Goal: Task Accomplishment & Management: Use online tool/utility

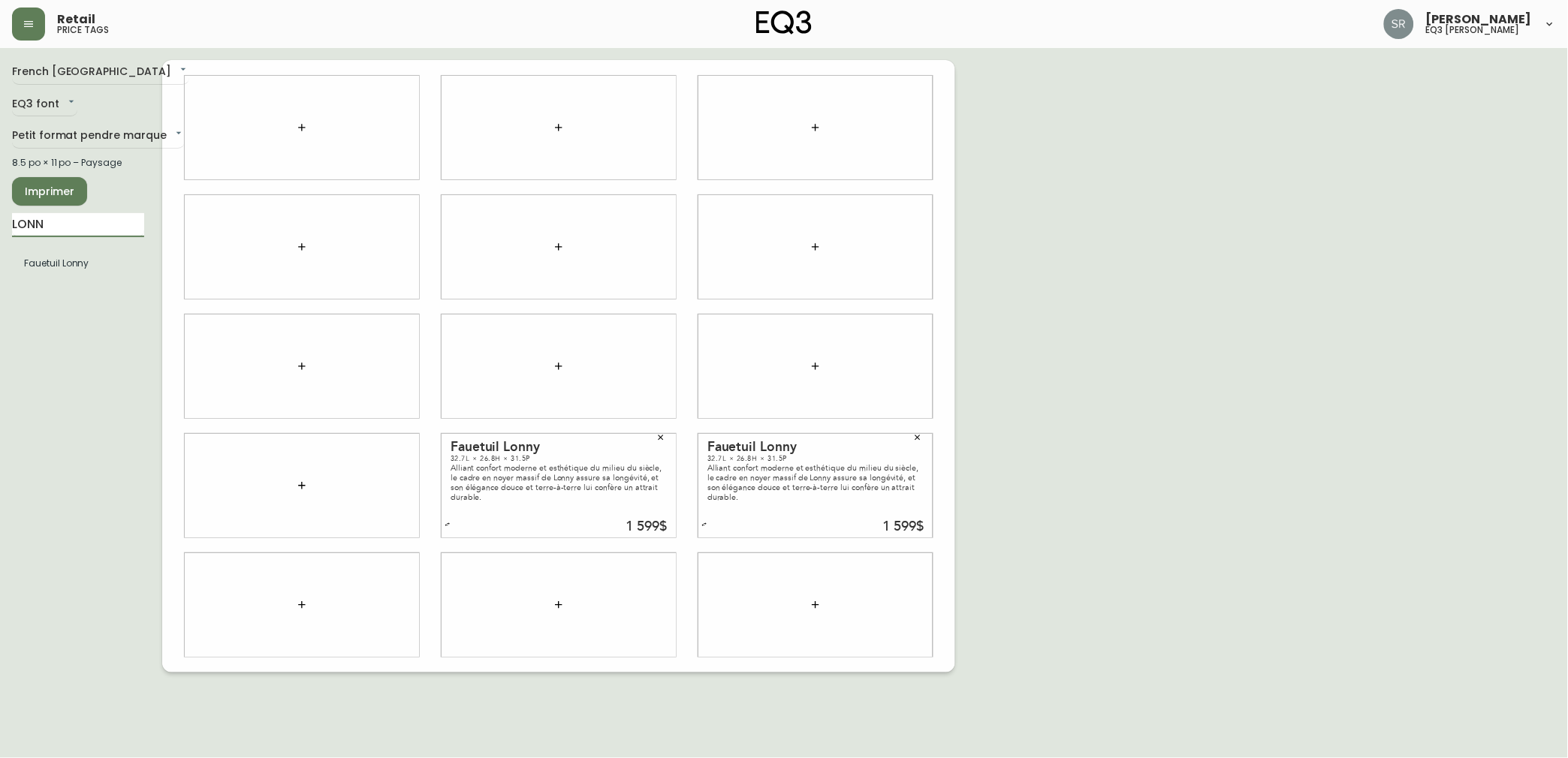
drag, startPoint x: 132, startPoint y: 224, endPoint x: -15, endPoint y: 215, distance: 147.3
click at [0, 215] on html "Retail price tags [PERSON_NAME] eq3 laval - [PERSON_NAME] French [GEOGRAPHIC_DA…" at bounding box center [784, 336] width 1568 height 673
click at [661, 437] on icon "button" at bounding box center [661, 437] width 5 height 5
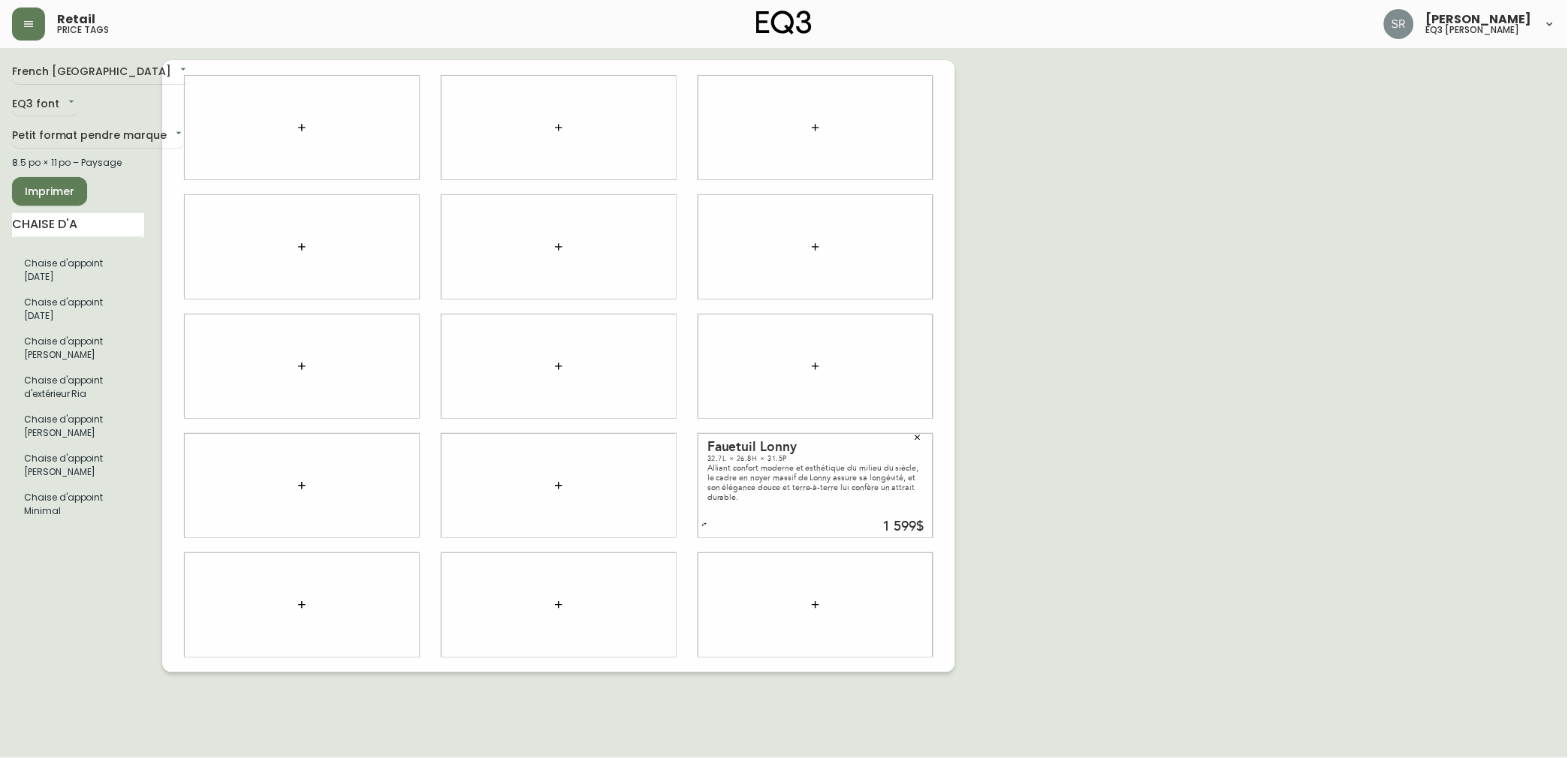
click at [920, 439] on icon "button" at bounding box center [917, 437] width 5 height 5
drag, startPoint x: 93, startPoint y: 219, endPoint x: -15, endPoint y: 221, distance: 108.0
click at [0, 221] on html "Retail price tags [PERSON_NAME] eq3 laval - [PERSON_NAME] French Canada fr_CA E…" at bounding box center [784, 336] width 1568 height 673
type input "A"
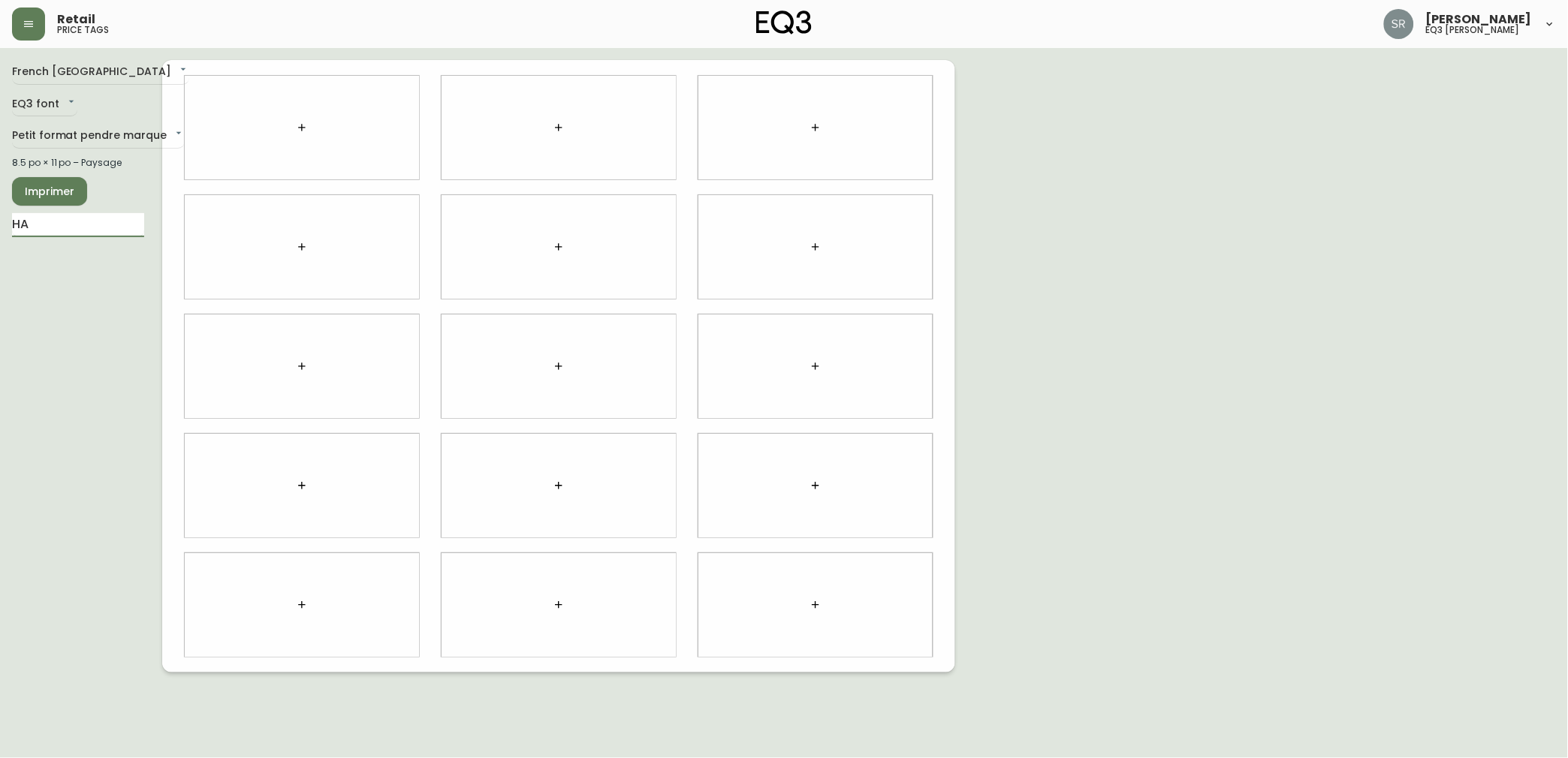
type input "H"
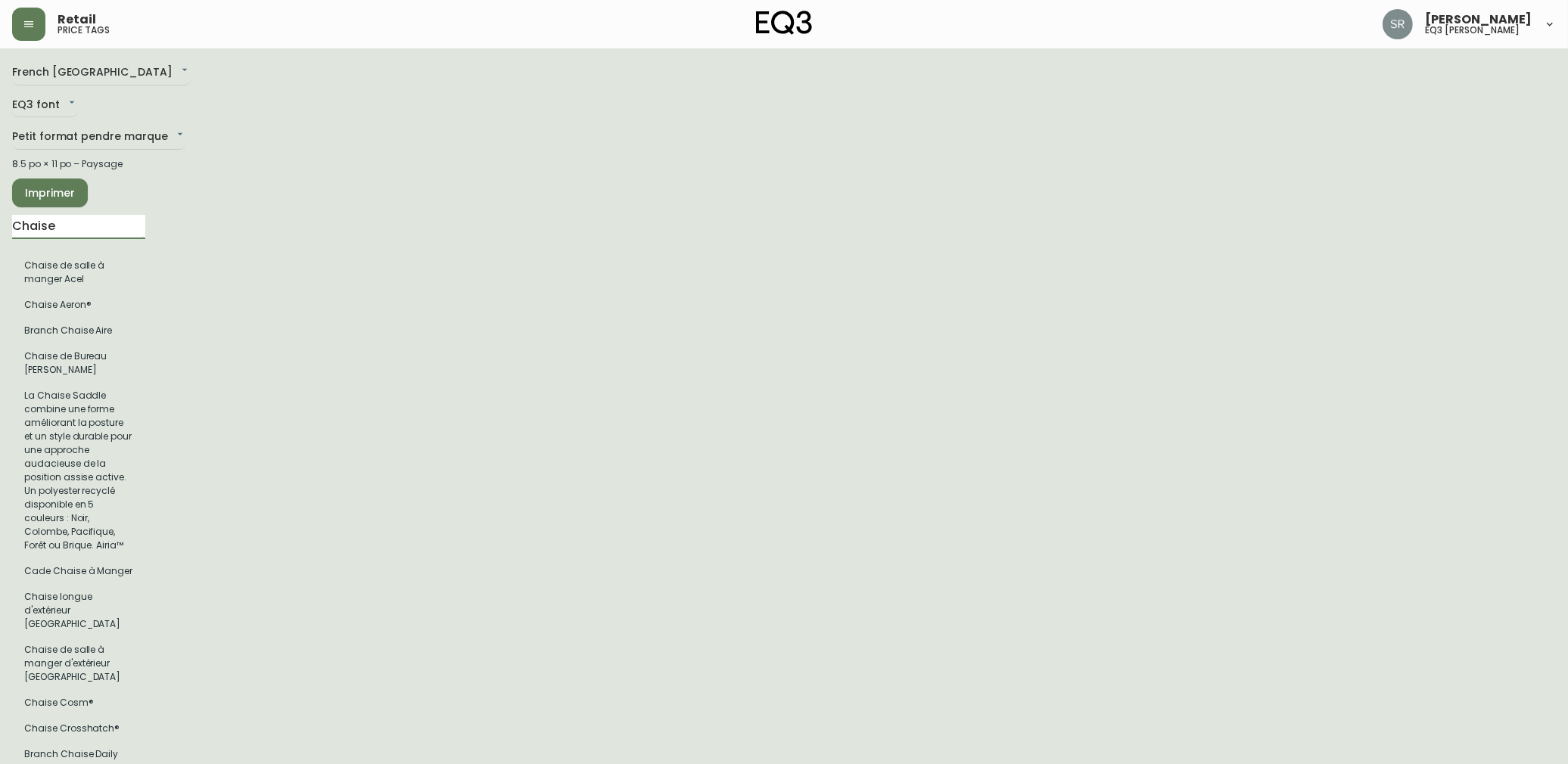
drag, startPoint x: 122, startPoint y: 238, endPoint x: -15, endPoint y: 227, distance: 137.4
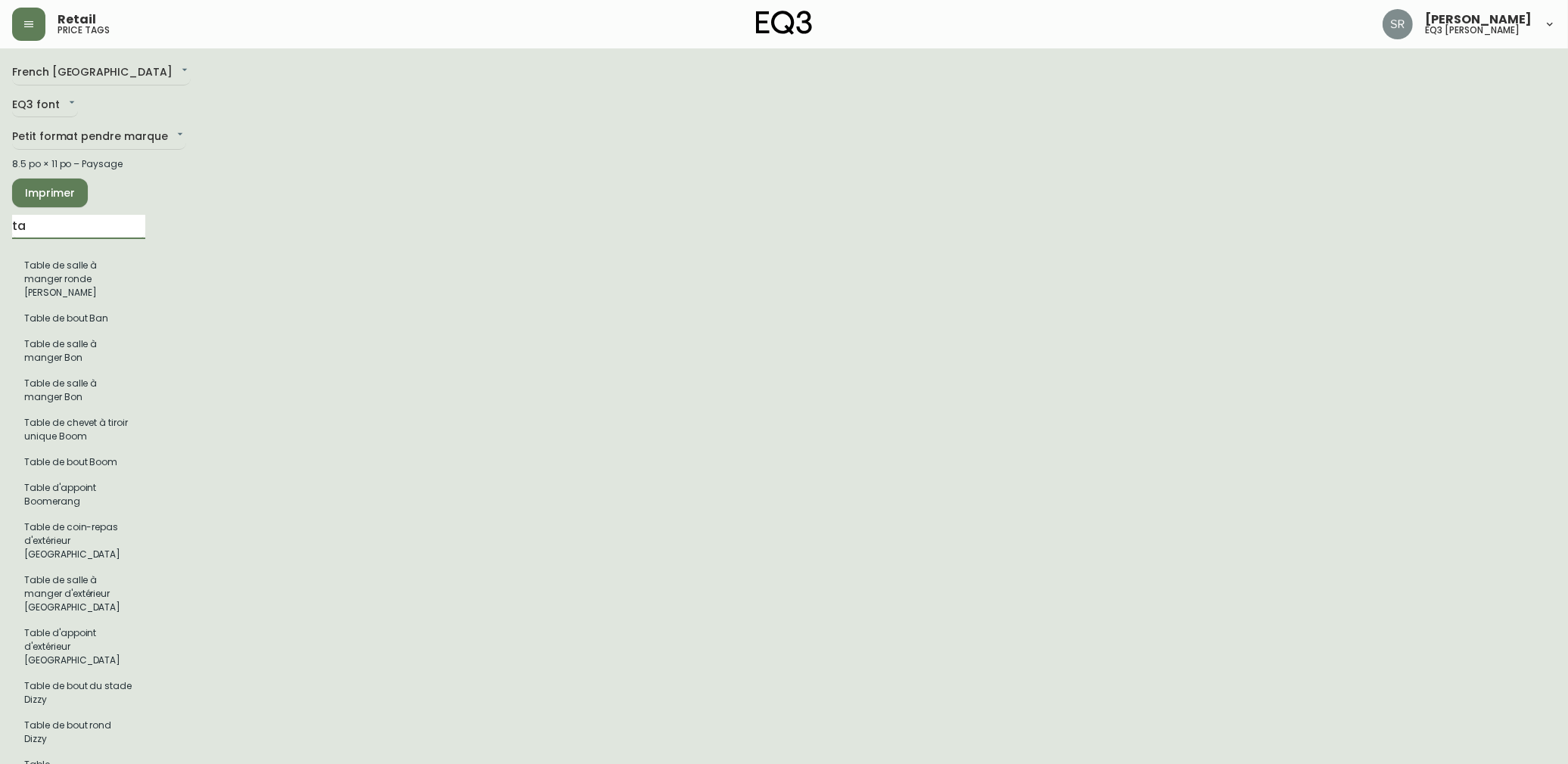
type input "t"
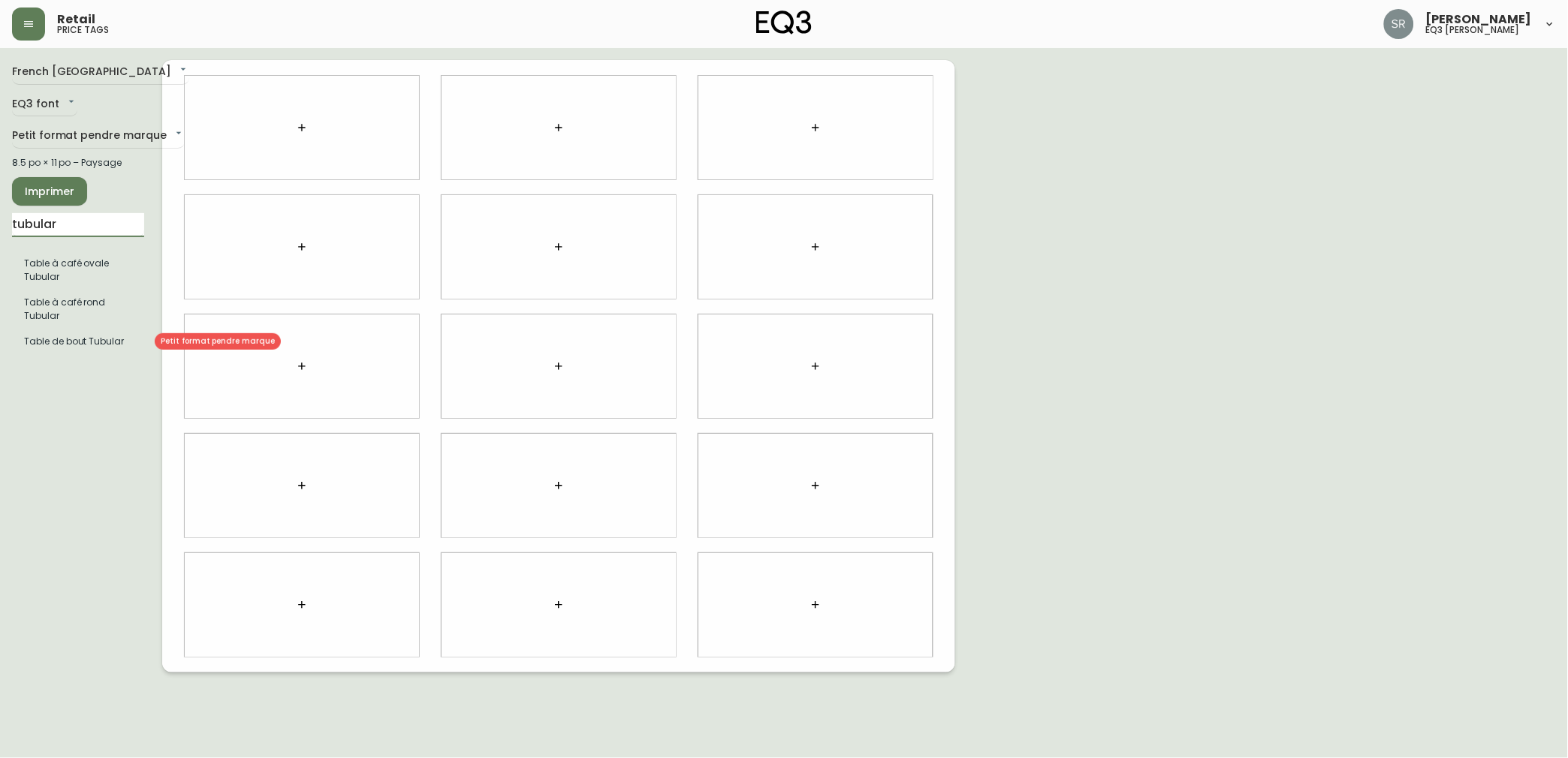
type input "tubular"
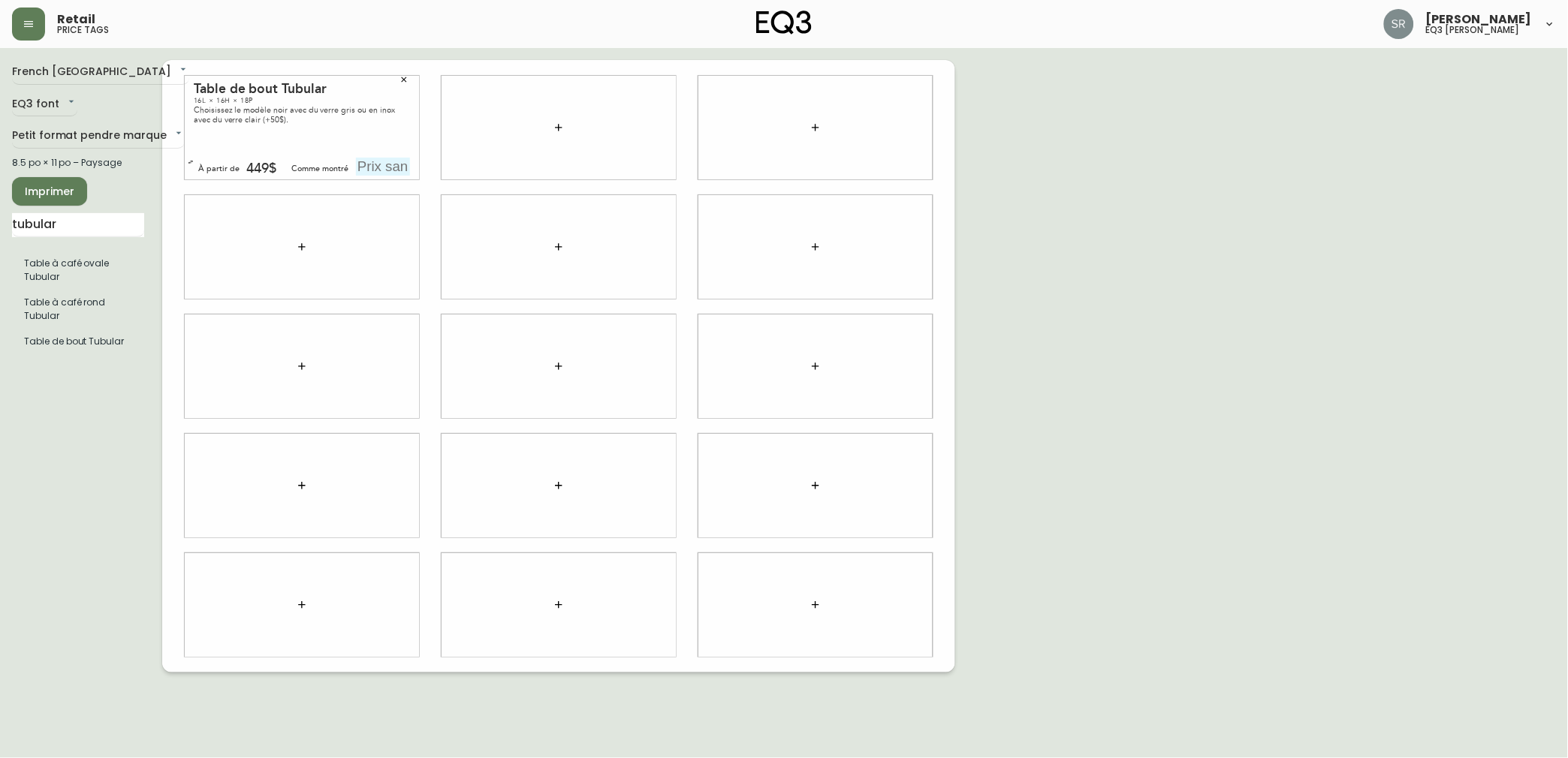
click at [408, 81] on button "button" at bounding box center [404, 79] width 22 height 22
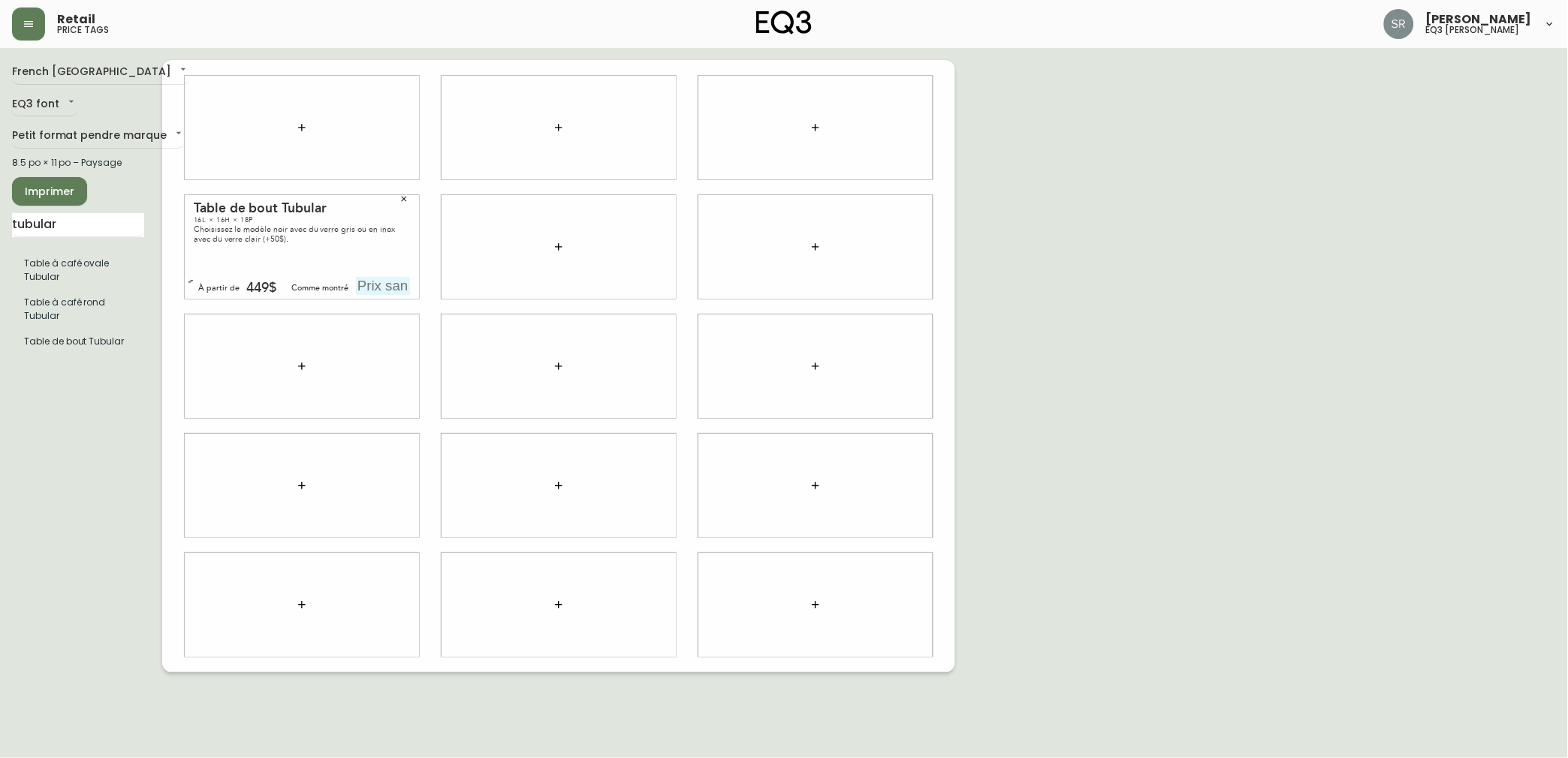
click at [392, 291] on input "text" at bounding box center [383, 285] width 54 height 18
type input "449$"
click at [1023, 269] on div "French Canada fr_CA EQ3 font EQ3 Petit format pendre marque small 8.5 po × 11 p…" at bounding box center [784, 366] width 1544 height 613
click at [80, 233] on input "tubular" at bounding box center [78, 224] width 132 height 24
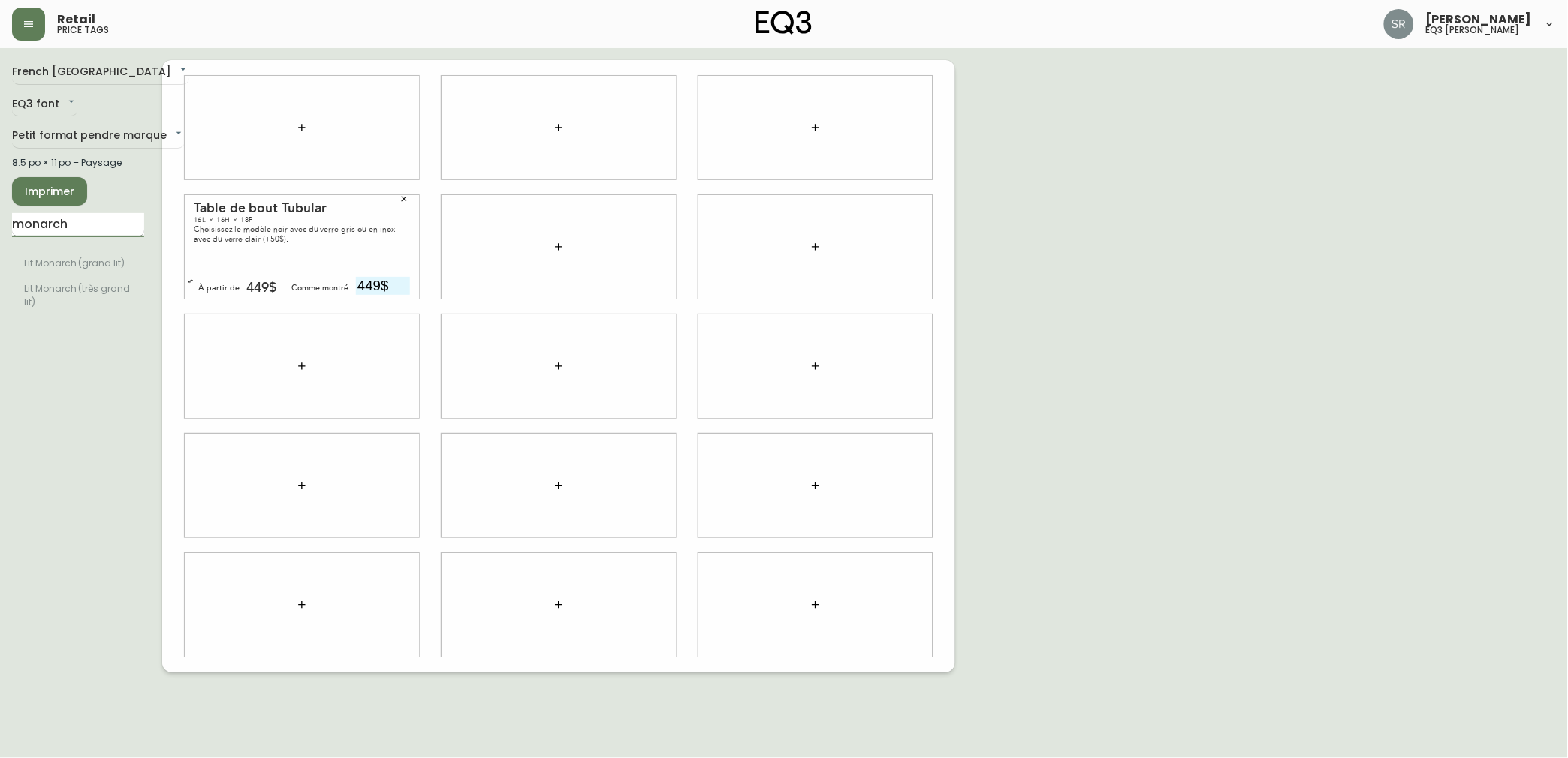
click at [98, 221] on input "monarch" at bounding box center [78, 224] width 132 height 24
type input "m"
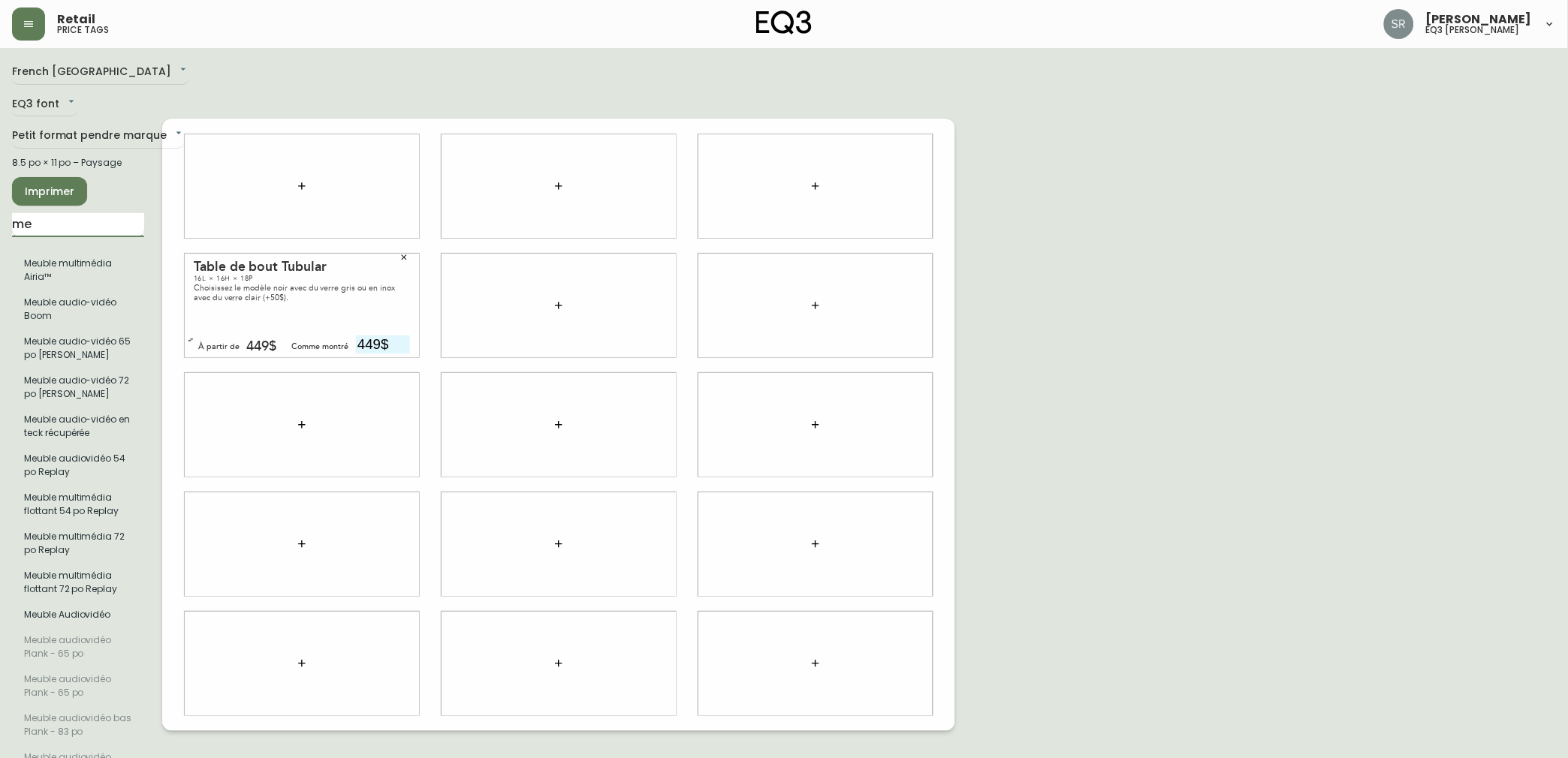
type input "m"
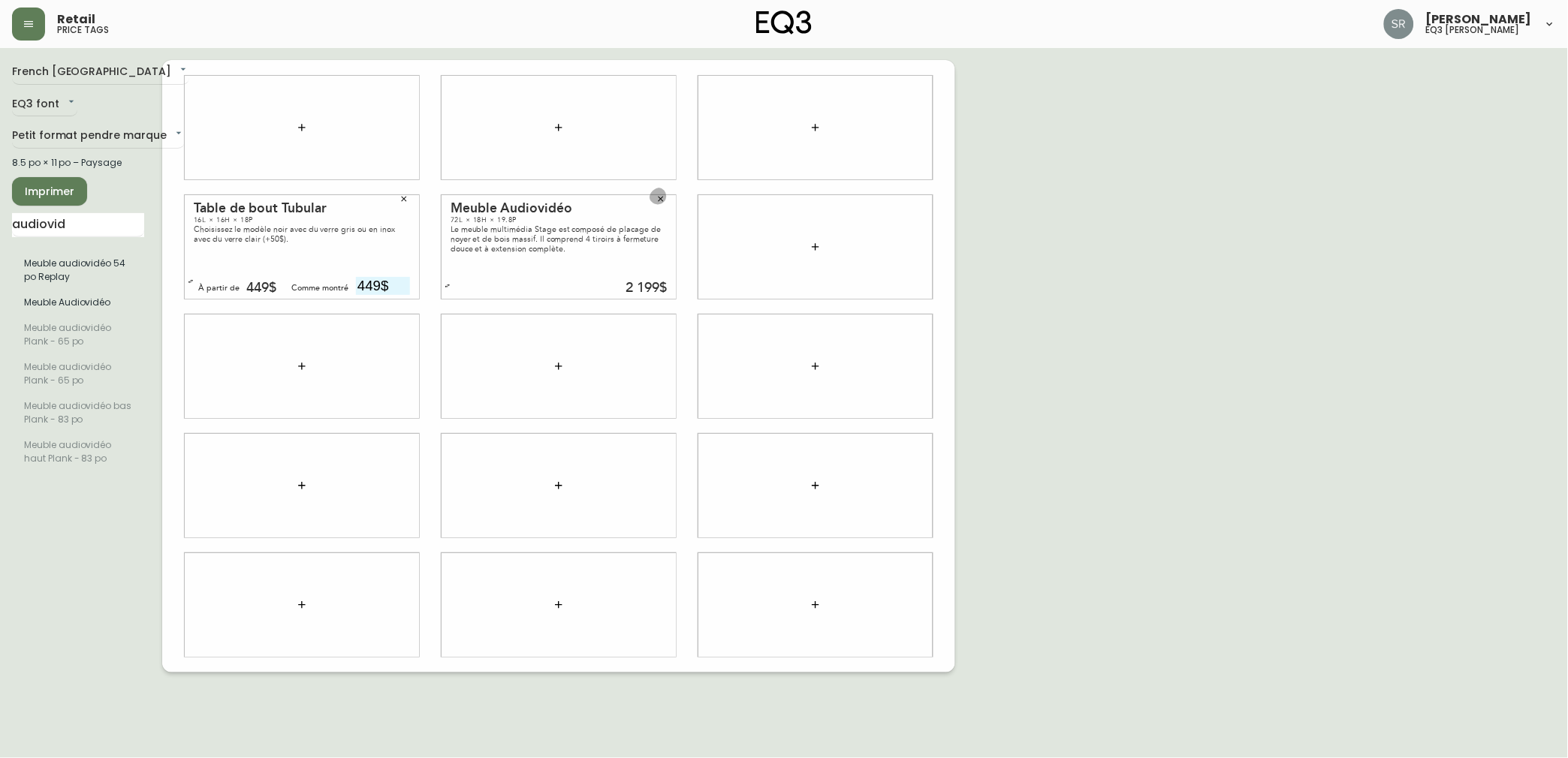
click at [659, 193] on button "button" at bounding box center [661, 198] width 22 height 22
drag, startPoint x: 95, startPoint y: 228, endPoint x: -15, endPoint y: 203, distance: 112.8
click at [0, 203] on html "Retail price tags [PERSON_NAME] eq3 laval - [PERSON_NAME] French [GEOGRAPHIC_DA…" at bounding box center [784, 336] width 1568 height 673
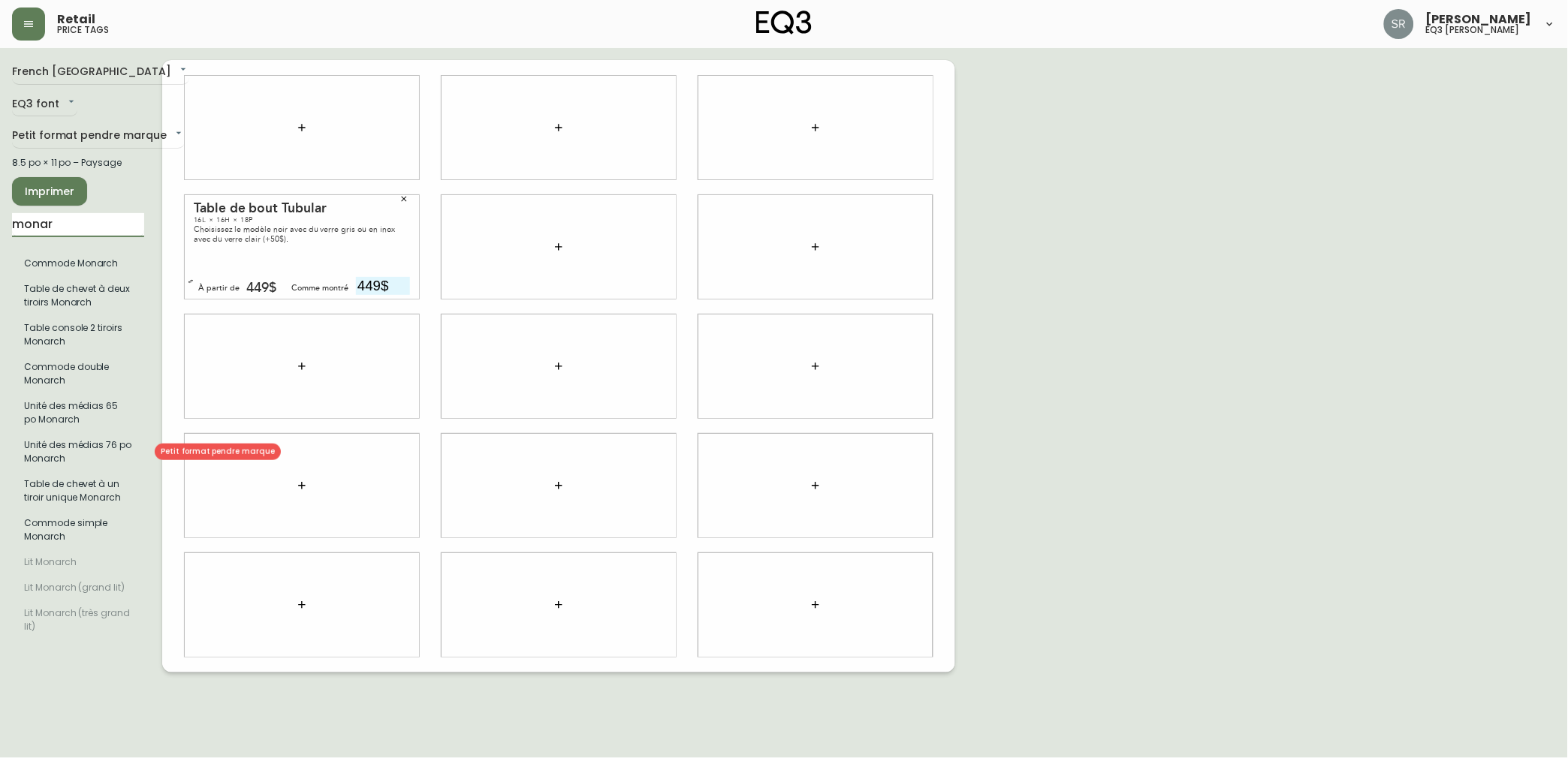
type input "monar"
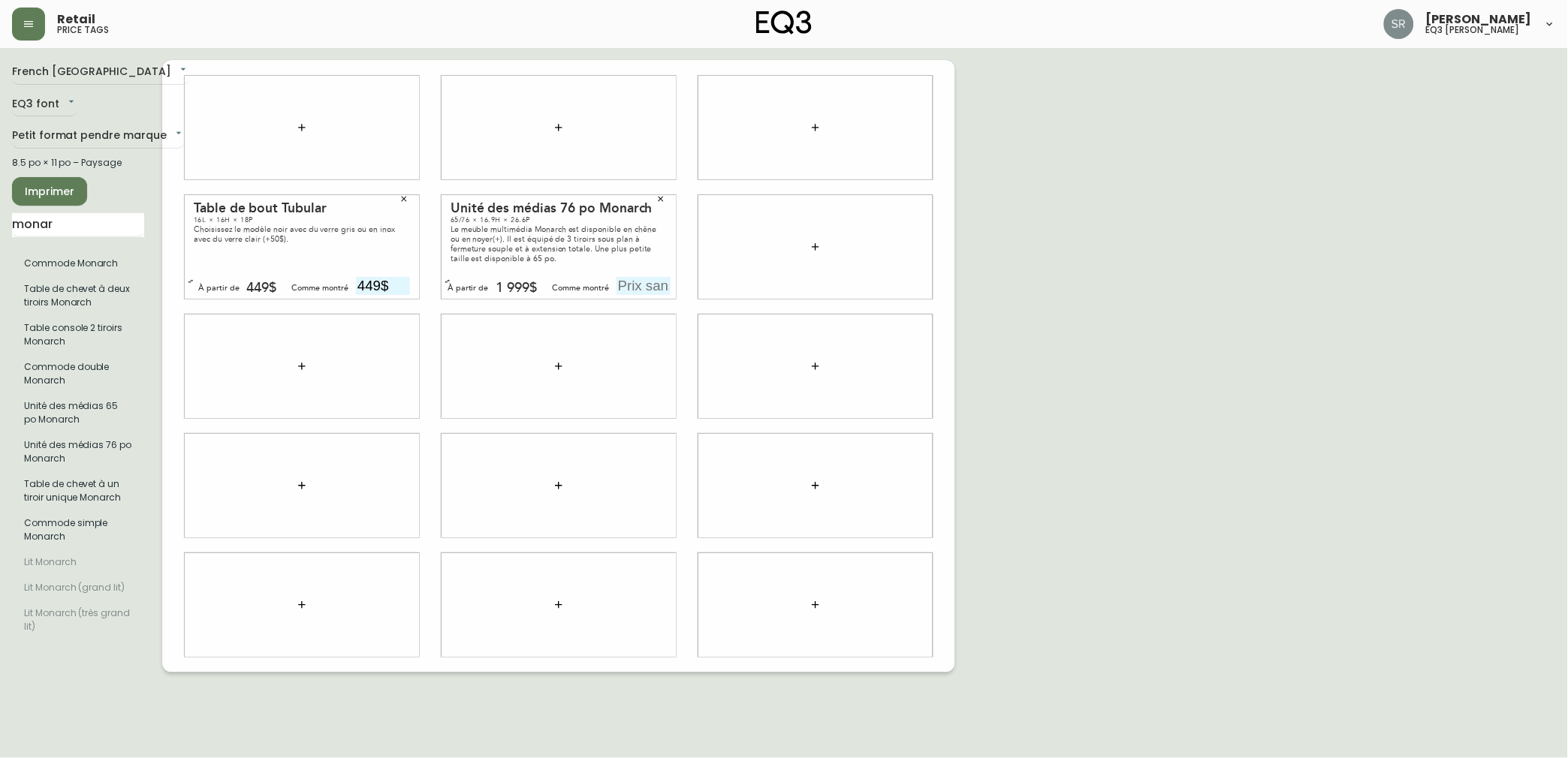
click at [641, 293] on input "text" at bounding box center [644, 285] width 54 height 18
type input "2099$"
click at [817, 296] on div at bounding box center [815, 247] width 235 height 104
click at [1025, 268] on div "French Canada fr_CA EQ3 font EQ3 Petit format pendre marque small 8.5 po × 11 p…" at bounding box center [784, 366] width 1544 height 613
click at [115, 229] on input "monar" at bounding box center [78, 224] width 132 height 24
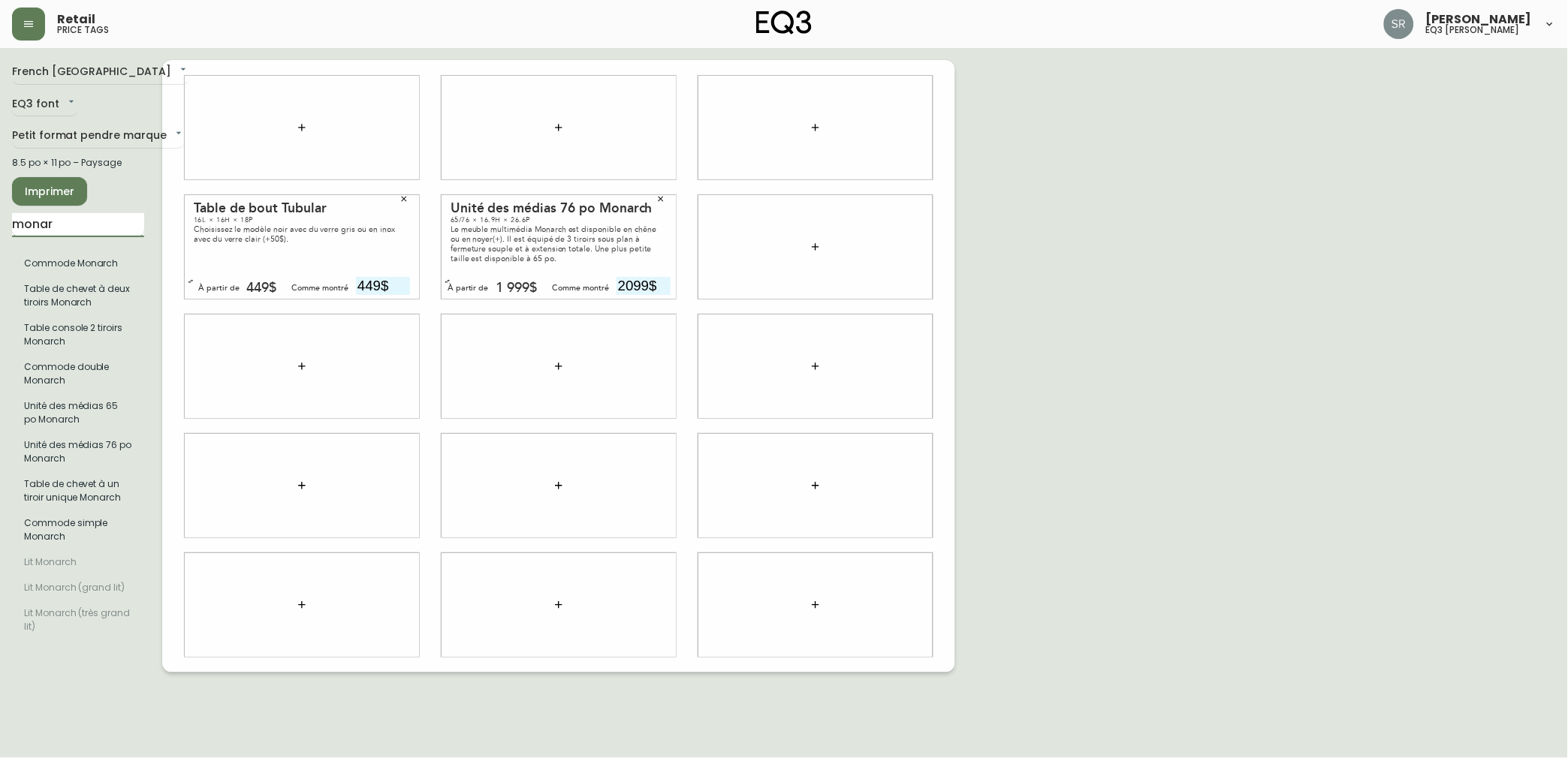
click at [115, 229] on input "monar" at bounding box center [78, 224] width 132 height 24
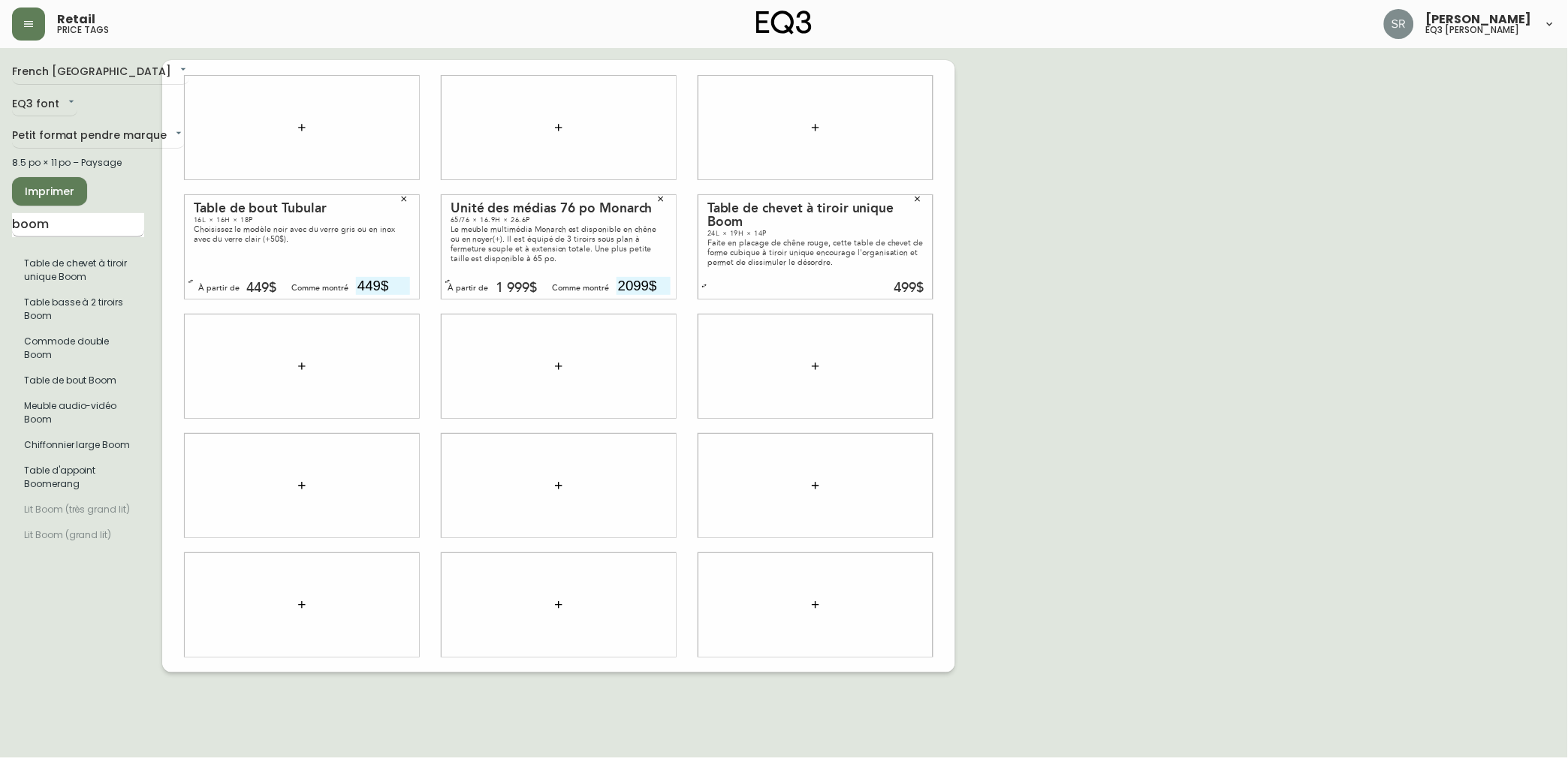
click at [65, 231] on input "boom" at bounding box center [78, 224] width 132 height 24
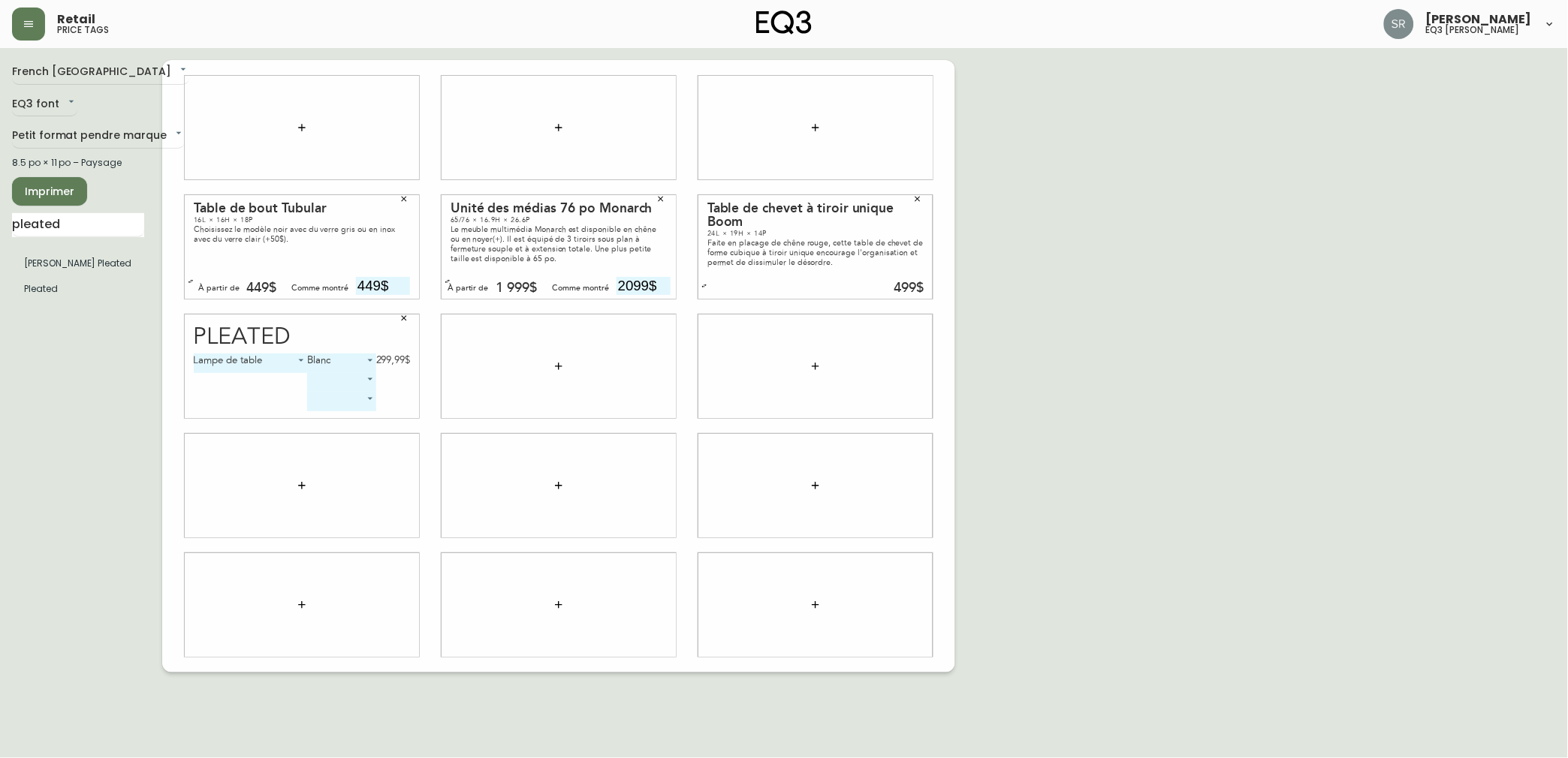
click at [365, 381] on body "Retail price tags [PERSON_NAME] eq3 laval - [PERSON_NAME] French Canada fr_CA E…" at bounding box center [784, 336] width 1568 height 673
click at [372, 460] on div at bounding box center [784, 379] width 1568 height 758
click at [357, 401] on body "Retail price tags [PERSON_NAME] eq3 laval - [PERSON_NAME] French Canada fr_CA E…" at bounding box center [784, 336] width 1568 height 673
click at [355, 468] on div at bounding box center [784, 379] width 1568 height 758
click at [125, 241] on div "pleated [PERSON_NAME] Pleated Pleated" at bounding box center [78, 260] width 132 height 95
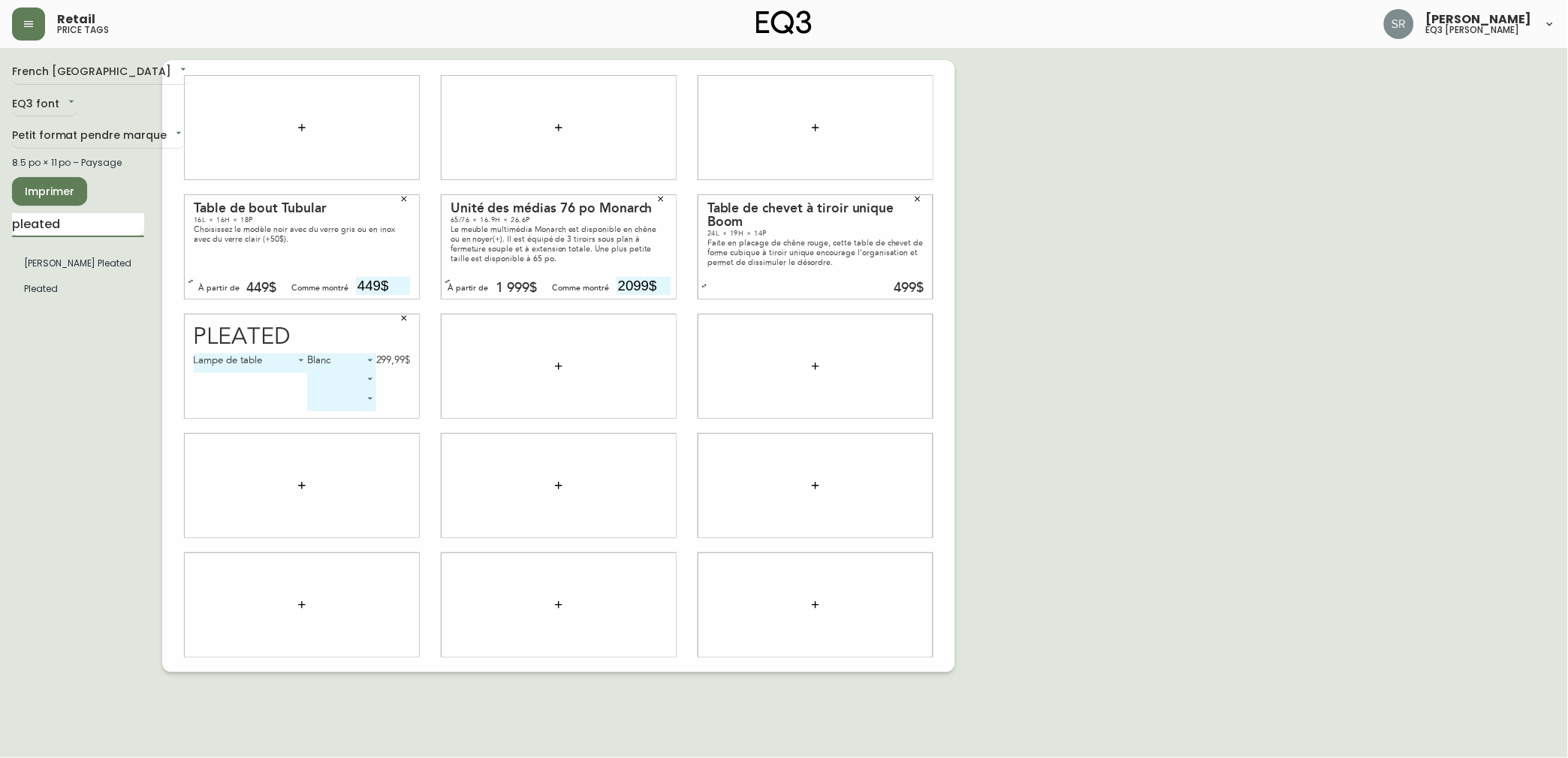
click at [121, 214] on input "pleated" at bounding box center [78, 224] width 132 height 24
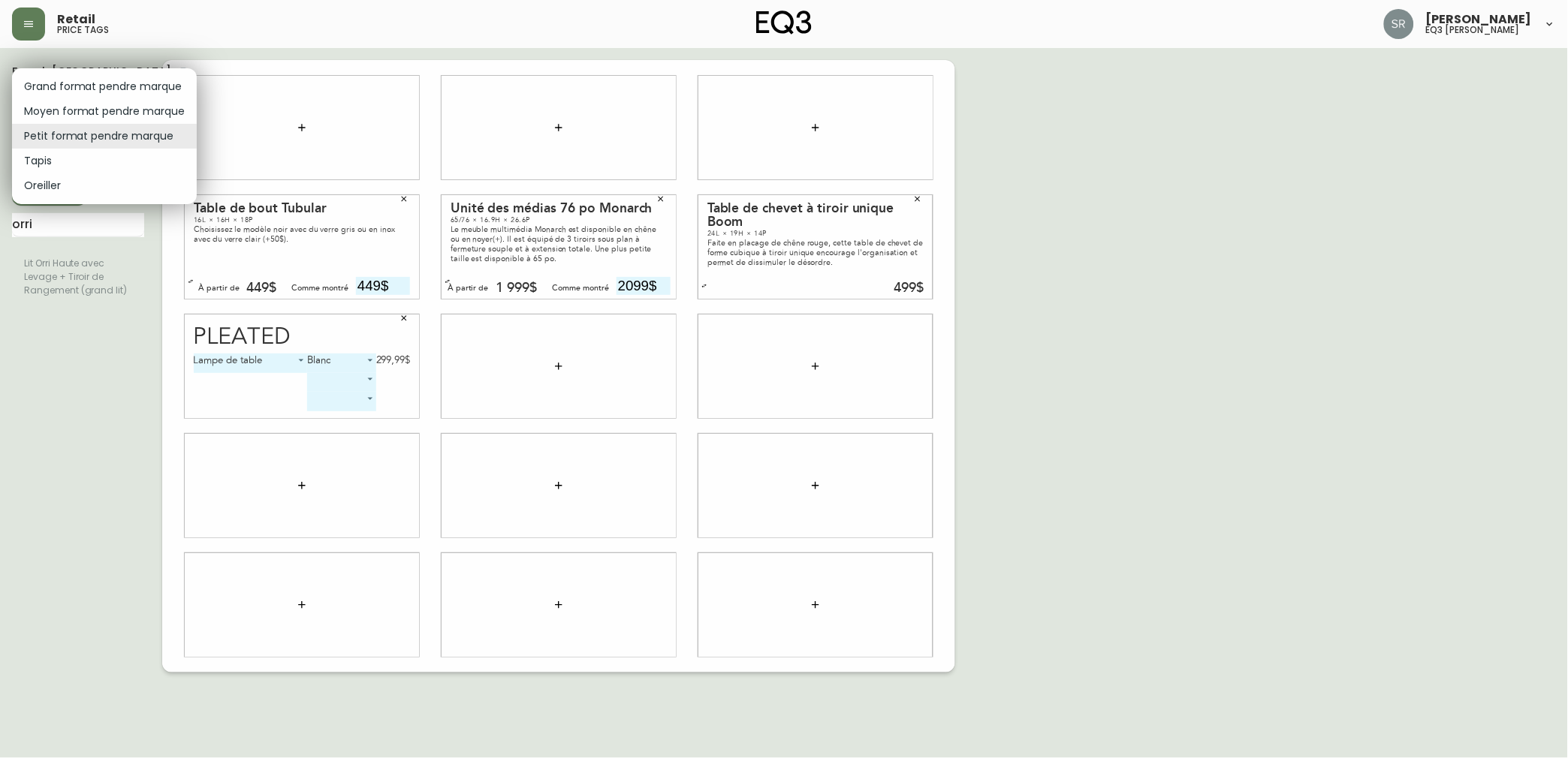
click at [78, 136] on body "Retail price tags [PERSON_NAME] eq3 laval - [PERSON_NAME] French Canada fr_CA E…" at bounding box center [784, 336] width 1568 height 673
click at [268, 57] on div at bounding box center [784, 379] width 1568 height 758
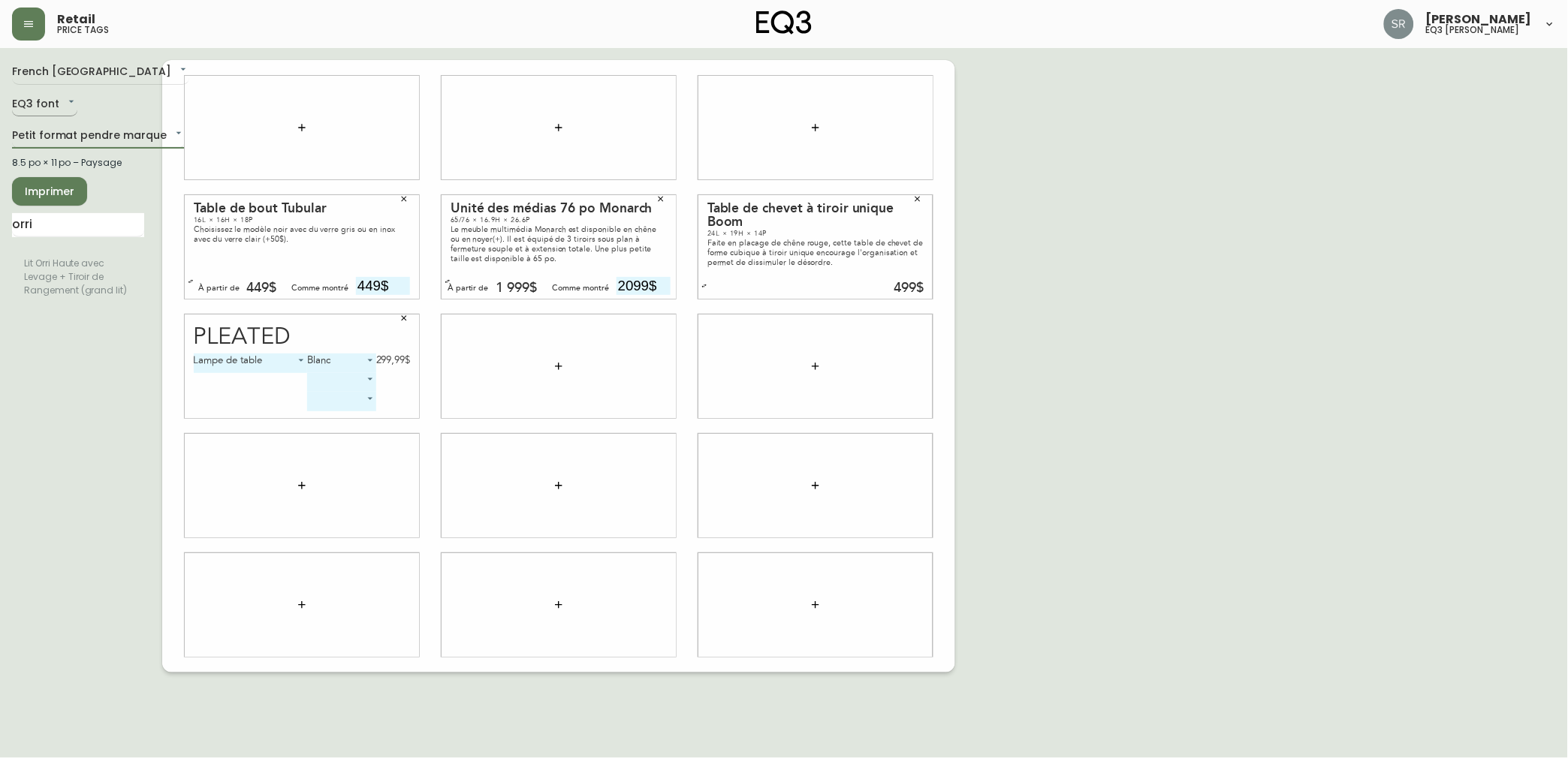
click at [53, 100] on body "Retail price tags [PERSON_NAME] eq3 laval - [PERSON_NAME] French Canada fr_CA E…" at bounding box center [784, 336] width 1568 height 673
click at [112, 104] on div at bounding box center [784, 379] width 1568 height 758
click at [85, 213] on input "orri" at bounding box center [78, 224] width 132 height 24
click at [77, 215] on input "orri" at bounding box center [78, 224] width 132 height 24
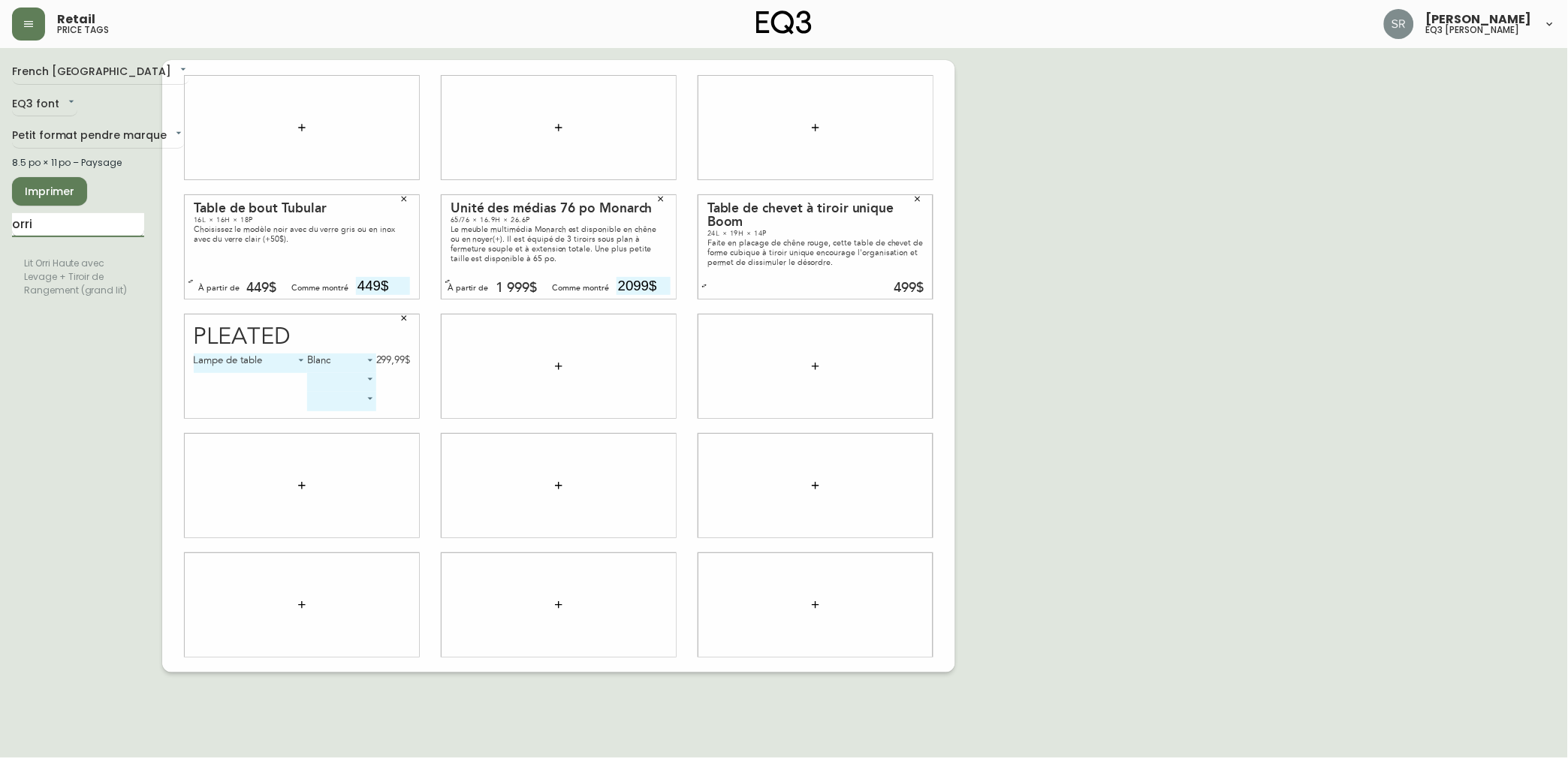
click at [77, 215] on input "orri" at bounding box center [78, 224] width 132 height 24
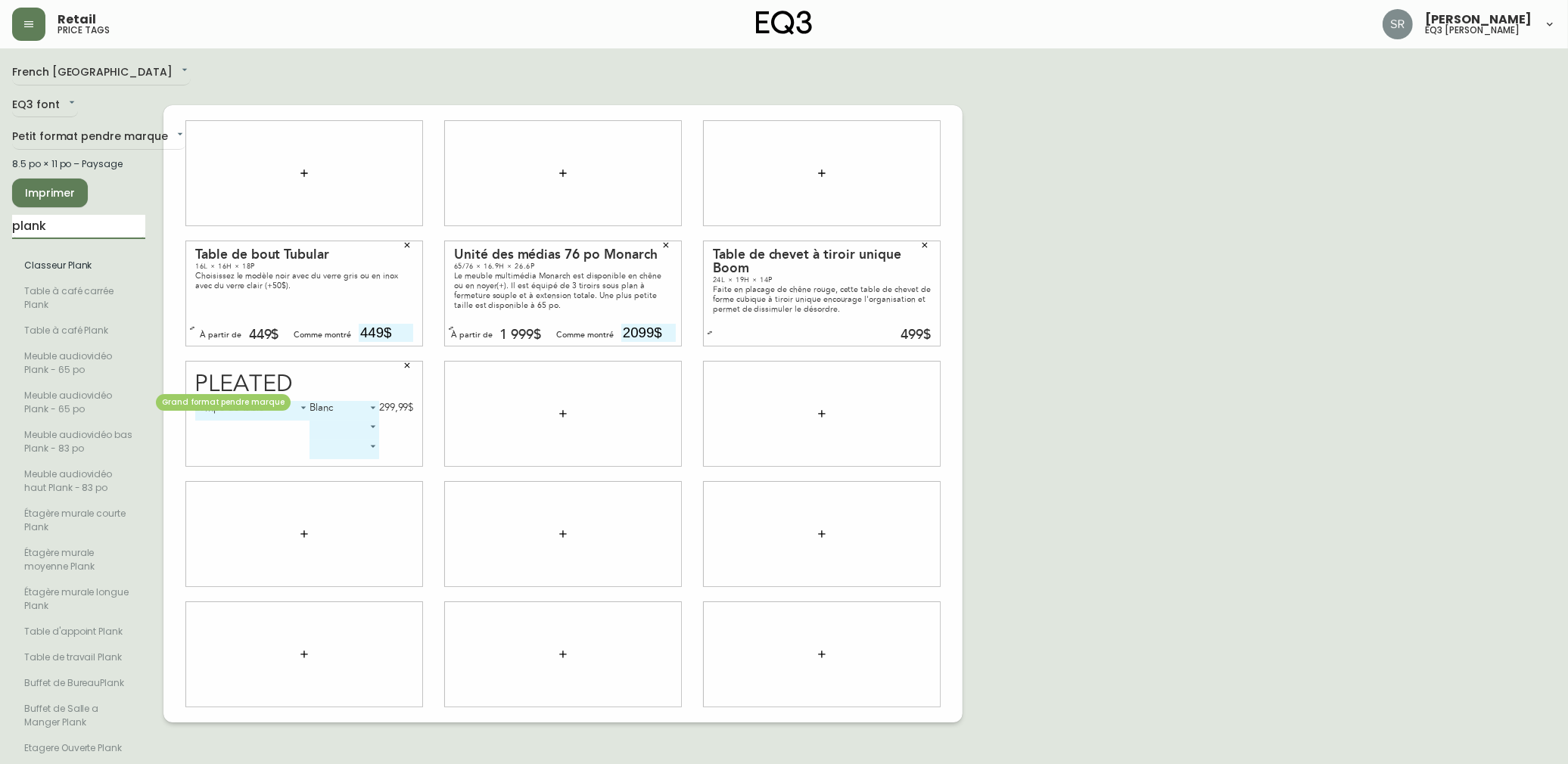
scroll to position [2, 0]
drag, startPoint x: 78, startPoint y: 224, endPoint x: -15, endPoint y: 222, distance: 93.0
click at [0, 222] on html "Retail price tags [PERSON_NAME] eq3 laval - [PERSON_NAME] French [GEOGRAPHIC_DA…" at bounding box center [784, 381] width 1568 height 767
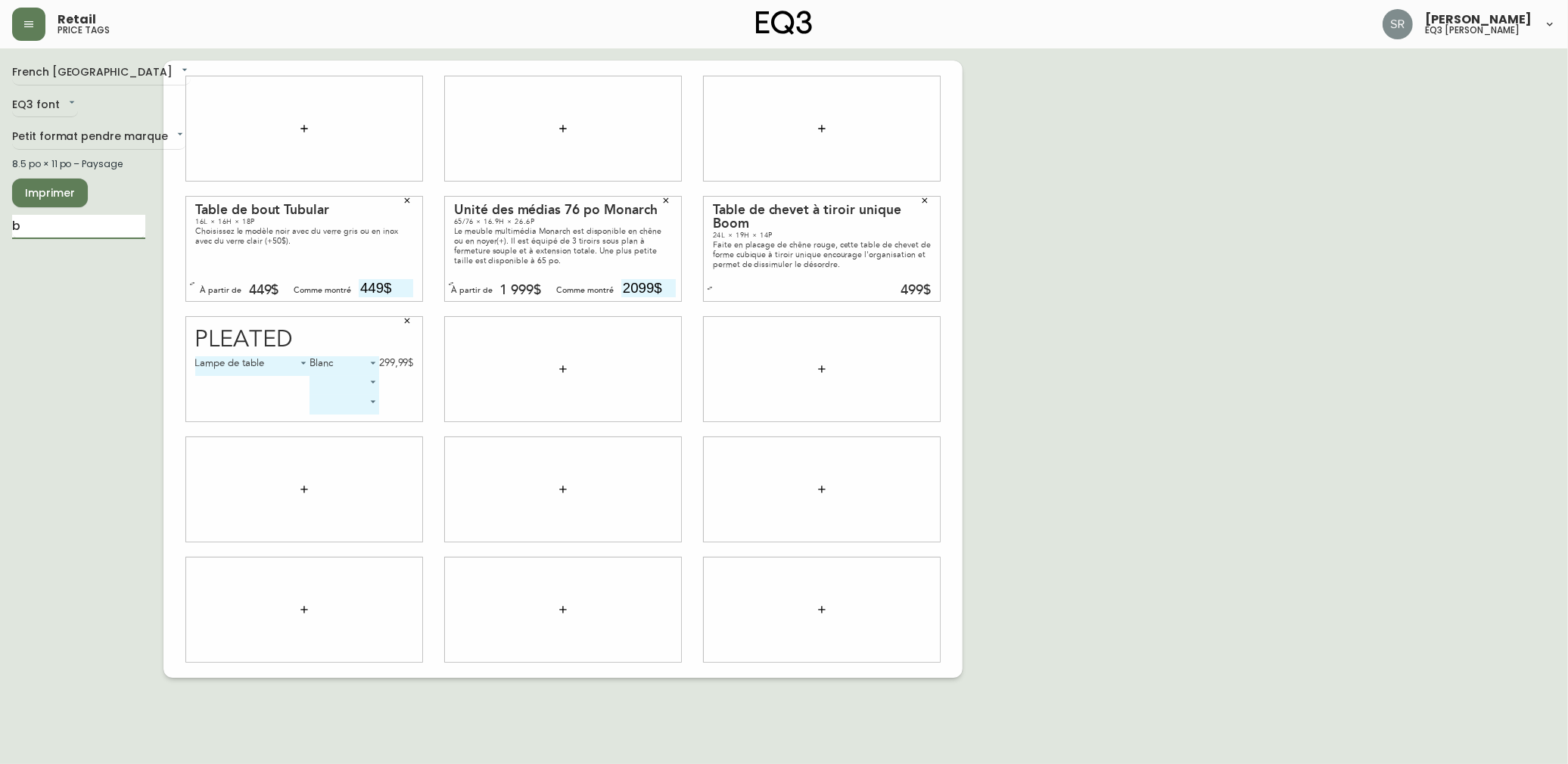
scroll to position [0, 0]
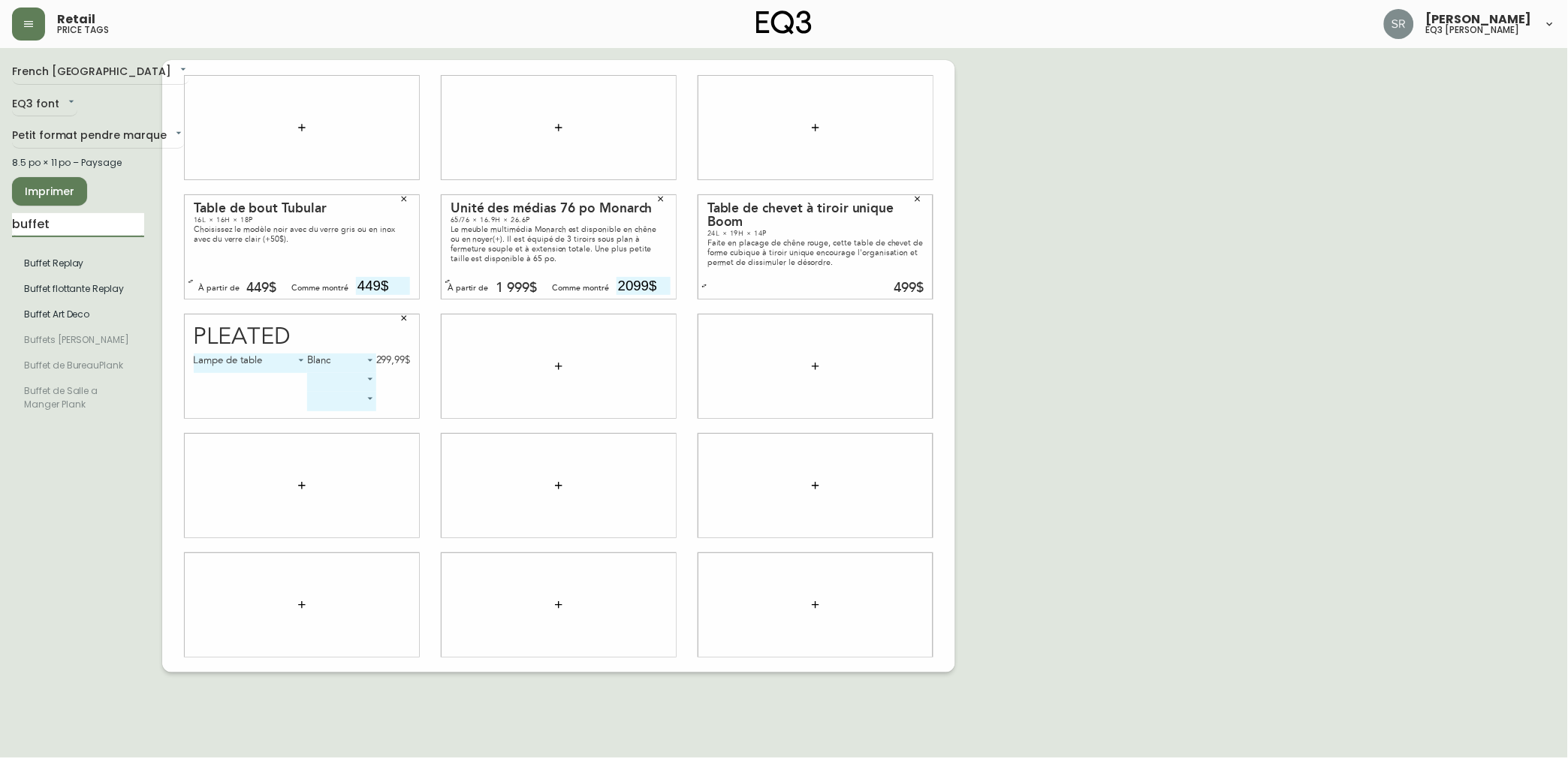
drag, startPoint x: 115, startPoint y: 231, endPoint x: -15, endPoint y: 222, distance: 130.3
click at [0, 222] on html "Retail price tags [PERSON_NAME] eq3 laval - [PERSON_NAME] French [GEOGRAPHIC_DA…" at bounding box center [784, 336] width 1568 height 673
type input "homework"
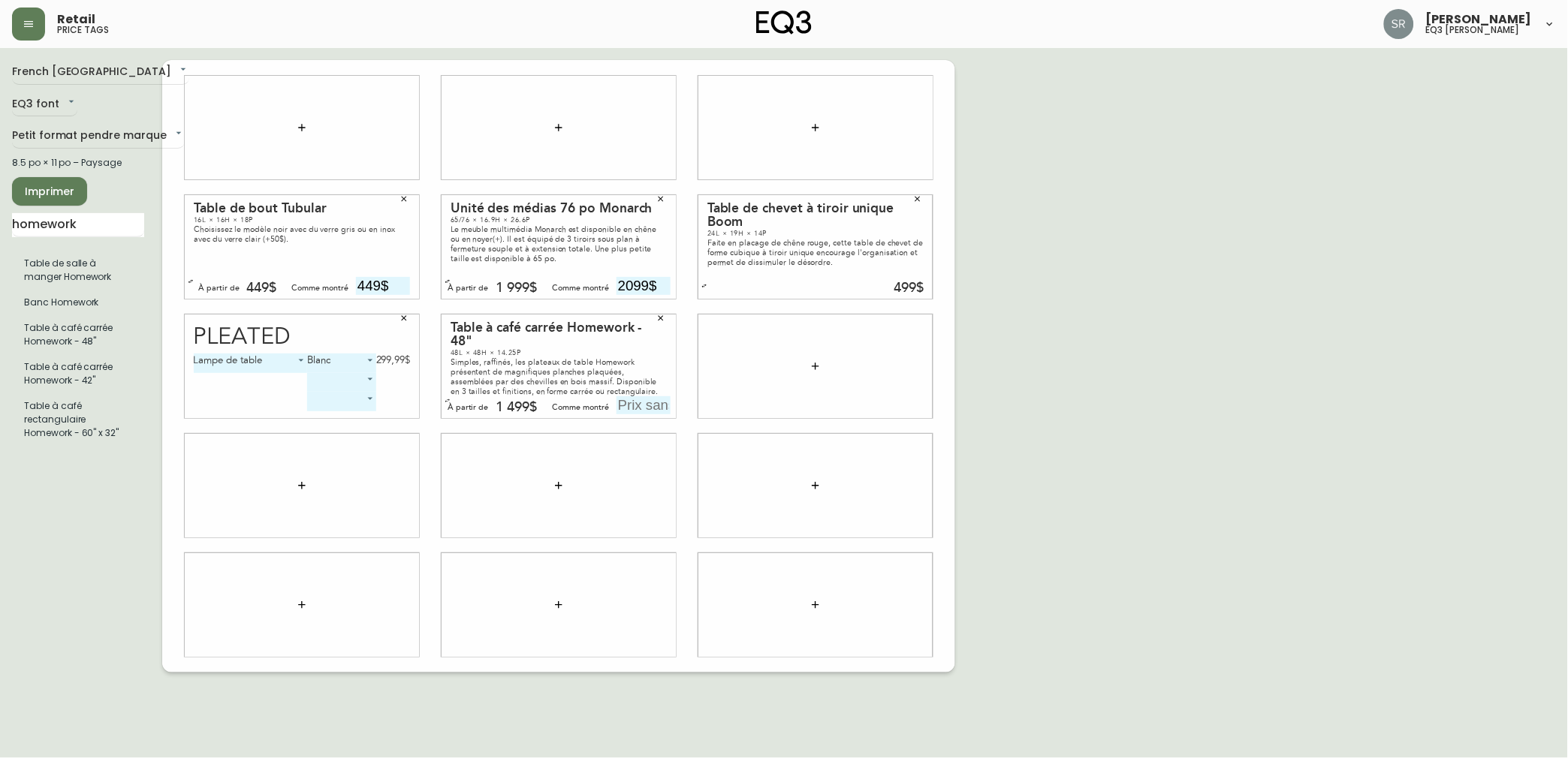
click at [628, 403] on input "text" at bounding box center [644, 405] width 54 height 18
click at [651, 404] on input "text" at bounding box center [644, 405] width 54 height 18
type input "1499$"
click at [1217, 362] on div "French Canada fr_CA EQ3 font EQ3 Petit format pendre marque small 8.5 po × 11 p…" at bounding box center [784, 366] width 1544 height 613
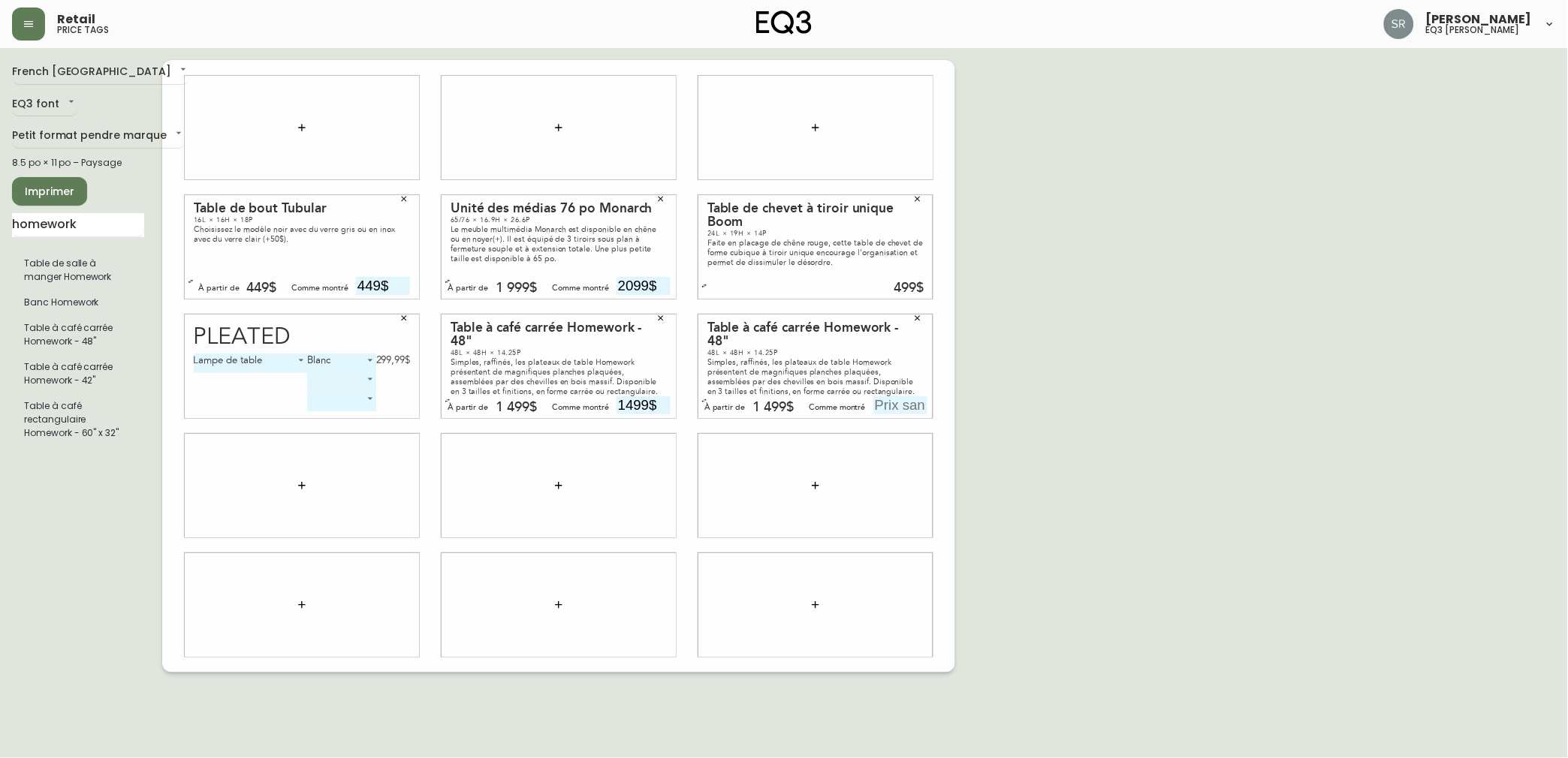
click at [889, 406] on input "text" at bounding box center [901, 405] width 54 height 18
type input "1499$"
click at [1020, 373] on div "French Canada fr_CA EQ3 font EQ3 Petit format pendre marque small 8.5 po × 11 p…" at bounding box center [784, 366] width 1544 height 613
click at [627, 409] on input "1499$" at bounding box center [644, 405] width 54 height 18
type input "1499$"
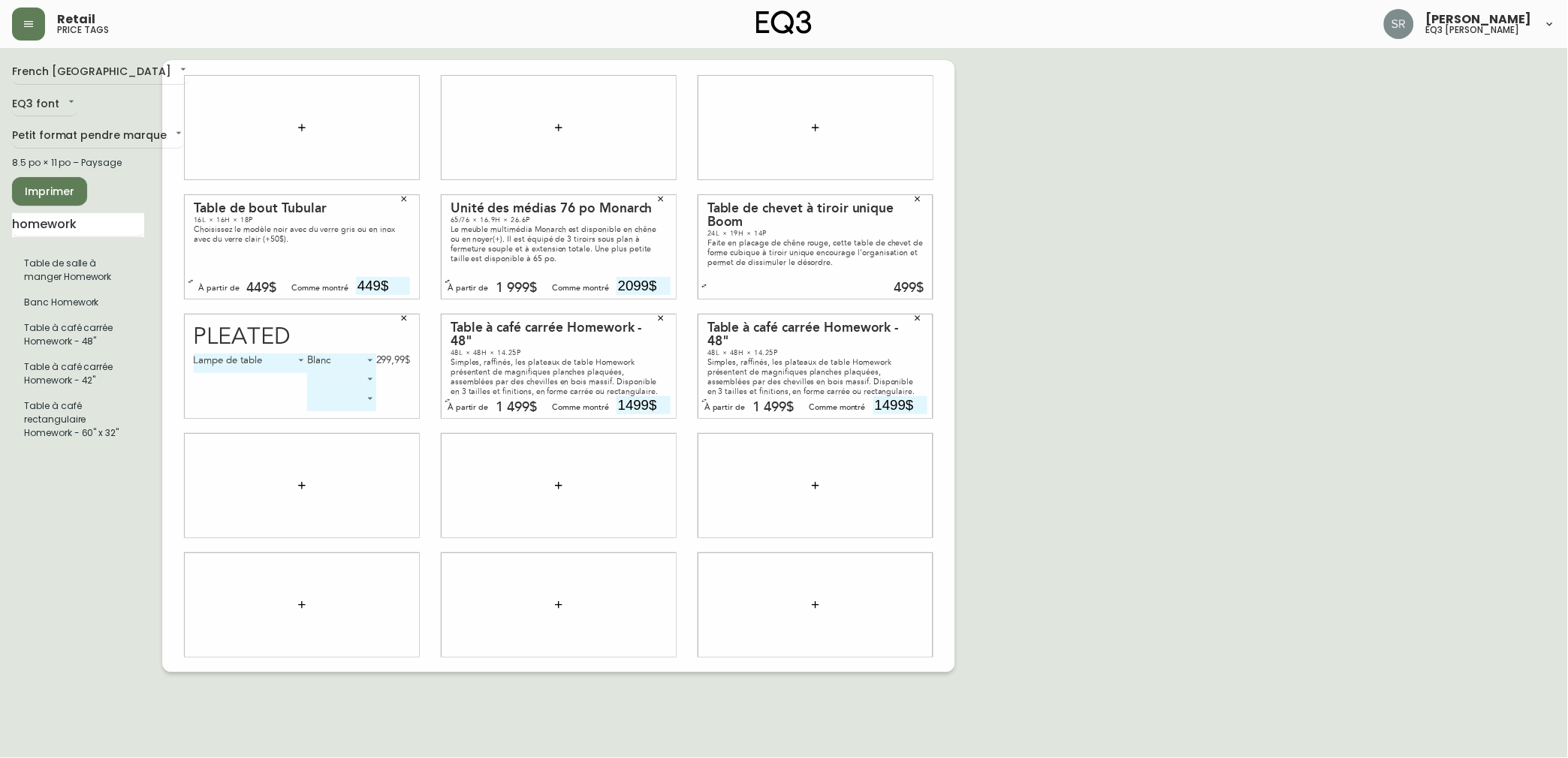
click at [1429, 357] on div "French Canada fr_CA EQ3 font EQ3 Petit format pendre marque small 8.5 po × 11 p…" at bounding box center [784, 366] width 1544 height 613
drag, startPoint x: 122, startPoint y: 218, endPoint x: -15, endPoint y: 227, distance: 137.3
click at [0, 227] on html "Retail price tags [PERSON_NAME] eq3 laval - [PERSON_NAME] French [GEOGRAPHIC_DA…" at bounding box center [784, 336] width 1568 height 673
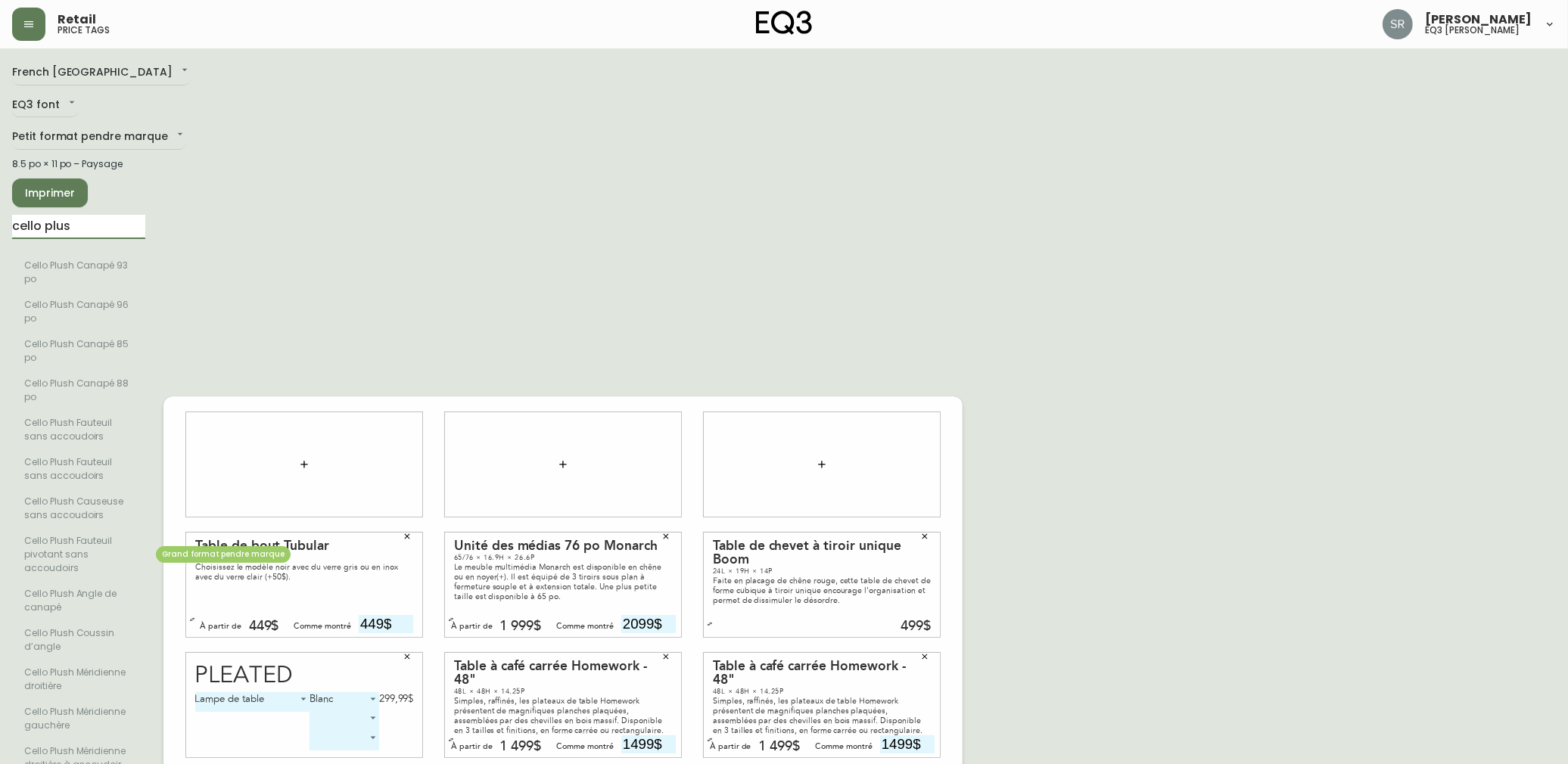
type input "cello plus"
drag, startPoint x: 56, startPoint y: 527, endPoint x: 81, endPoint y: 517, distance: 26.9
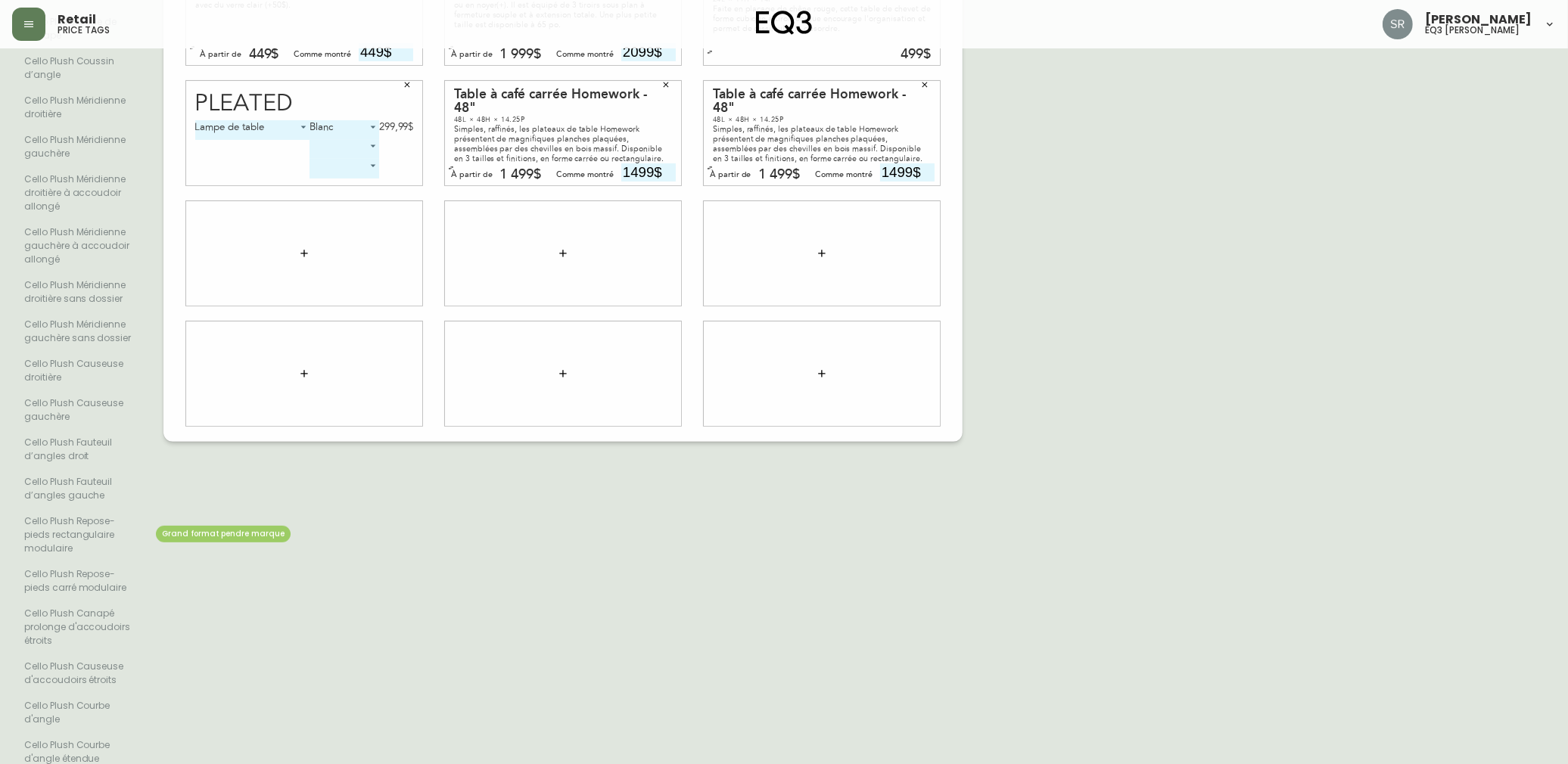
scroll to position [585, 0]
